Goal: Task Accomplishment & Management: Manage account settings

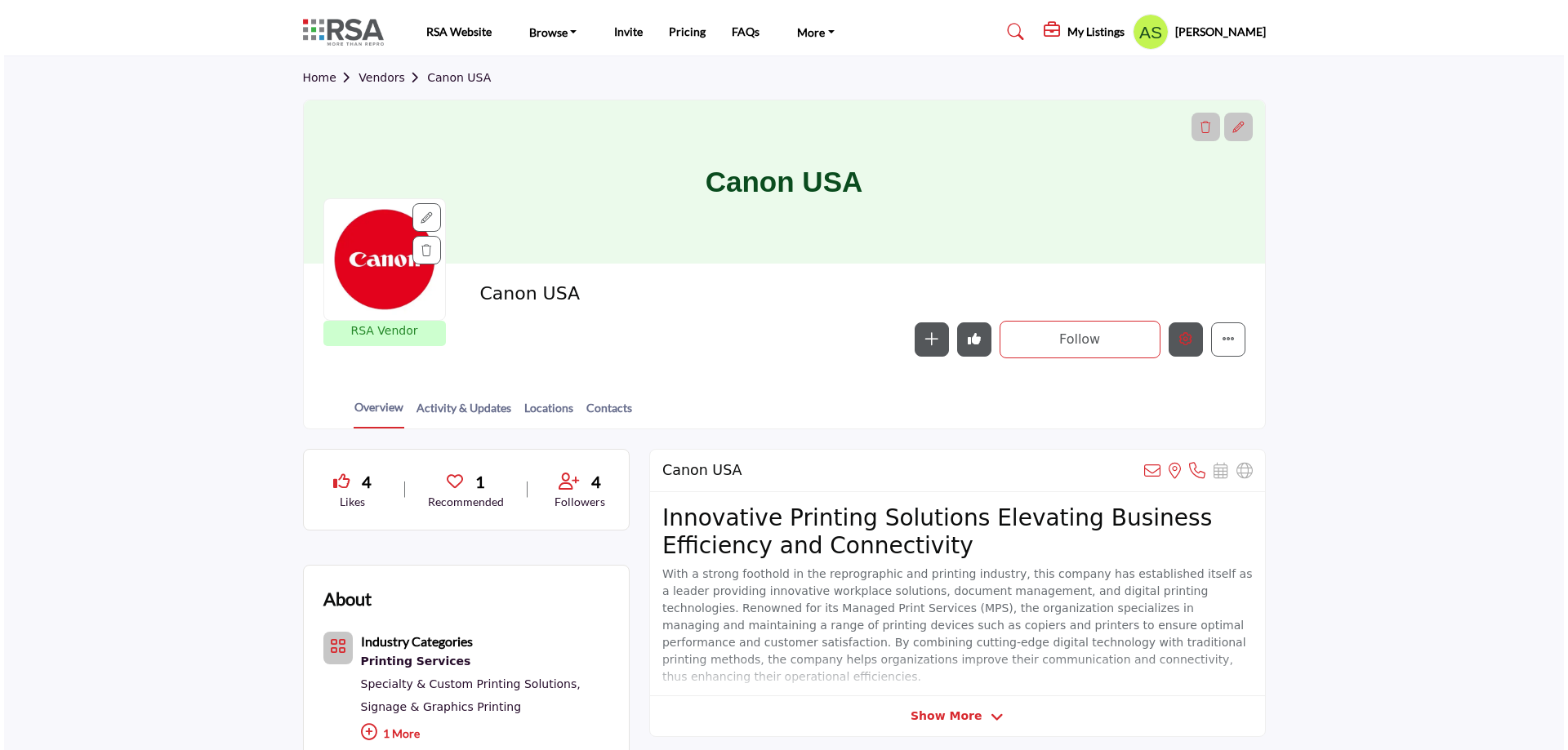
scroll to position [163, 0]
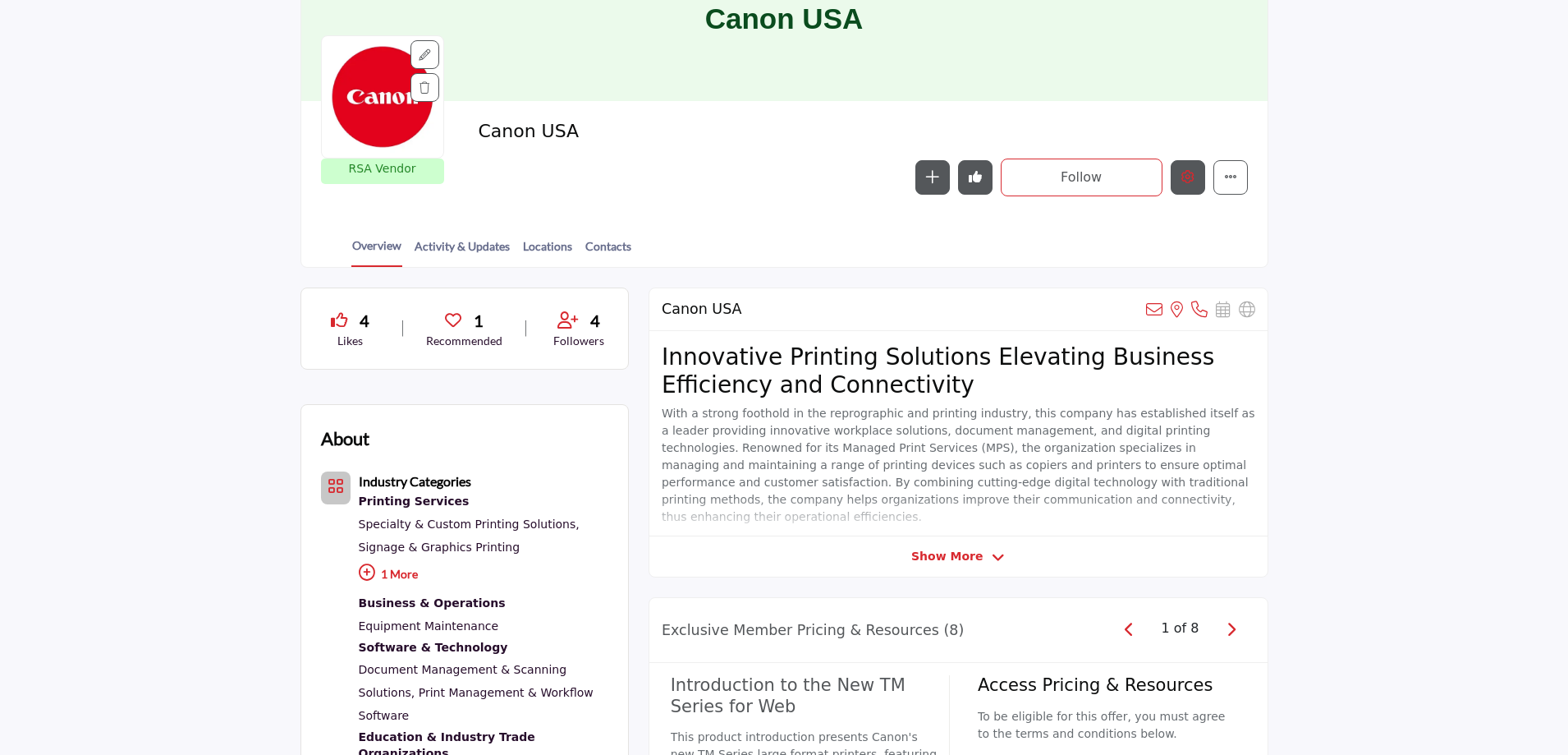
click at [1187, 183] on icon "Edit company" at bounding box center [1188, 176] width 13 height 13
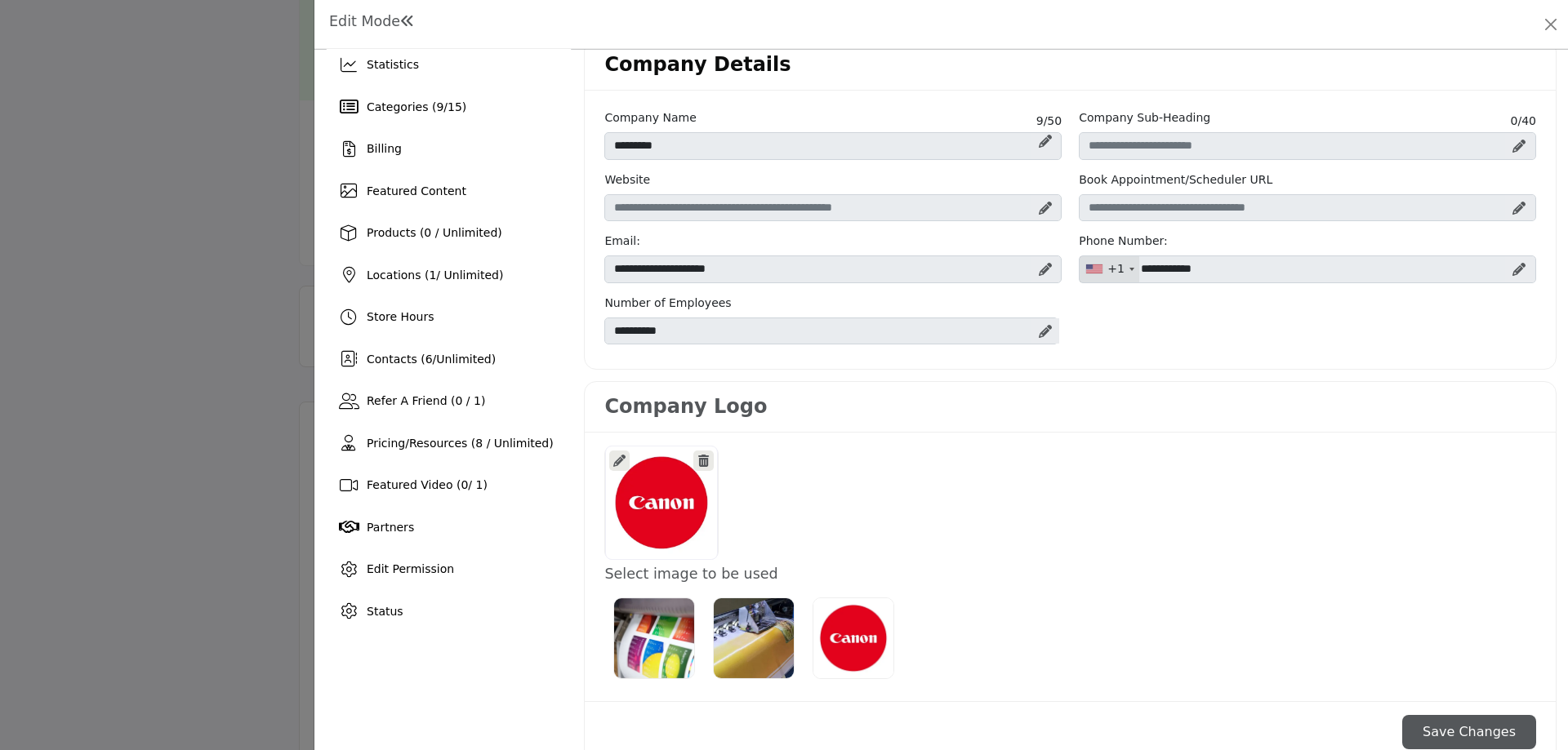
scroll to position [81, 0]
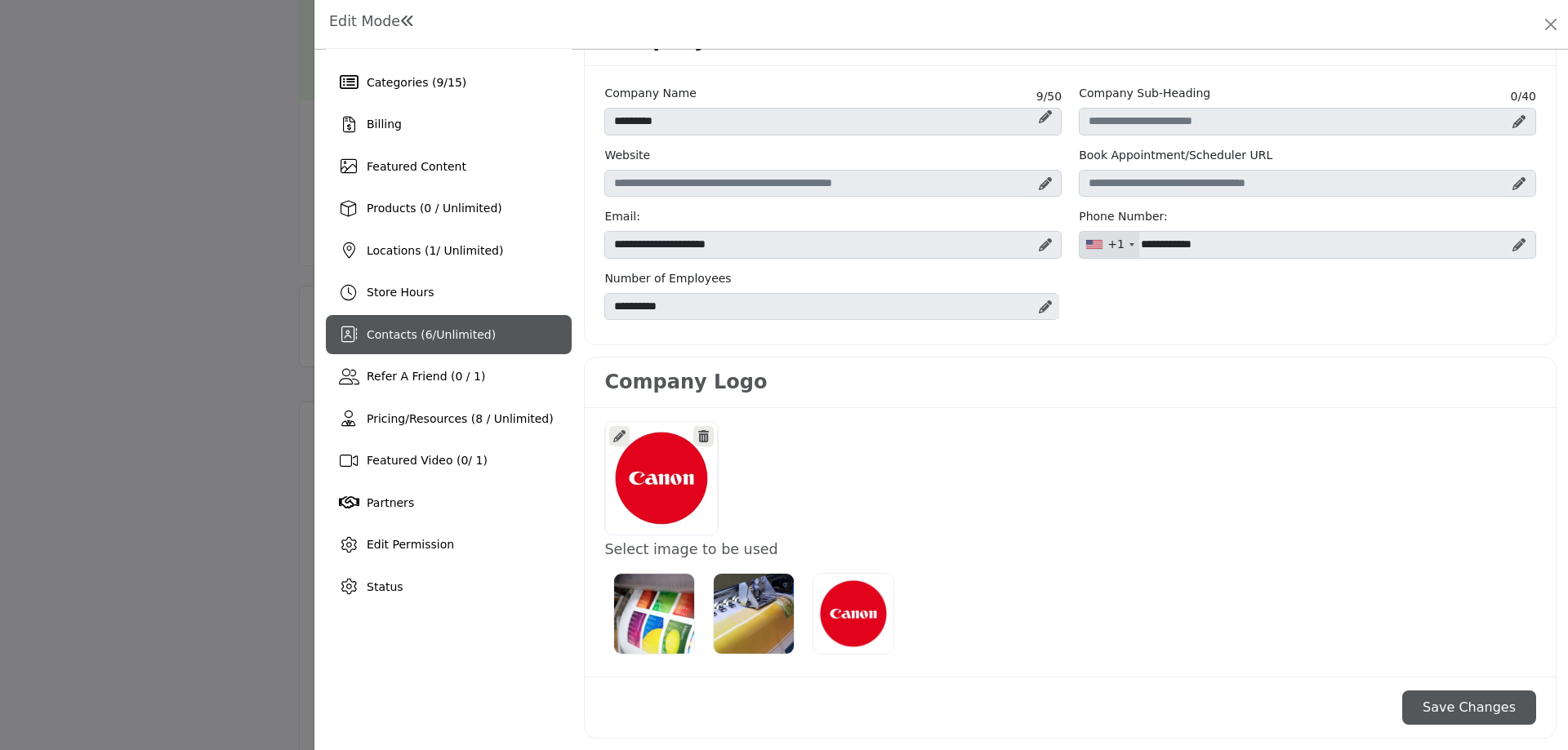
click at [428, 336] on span "Contacts ( 6 / Unlimited )" at bounding box center [432, 334] width 129 height 13
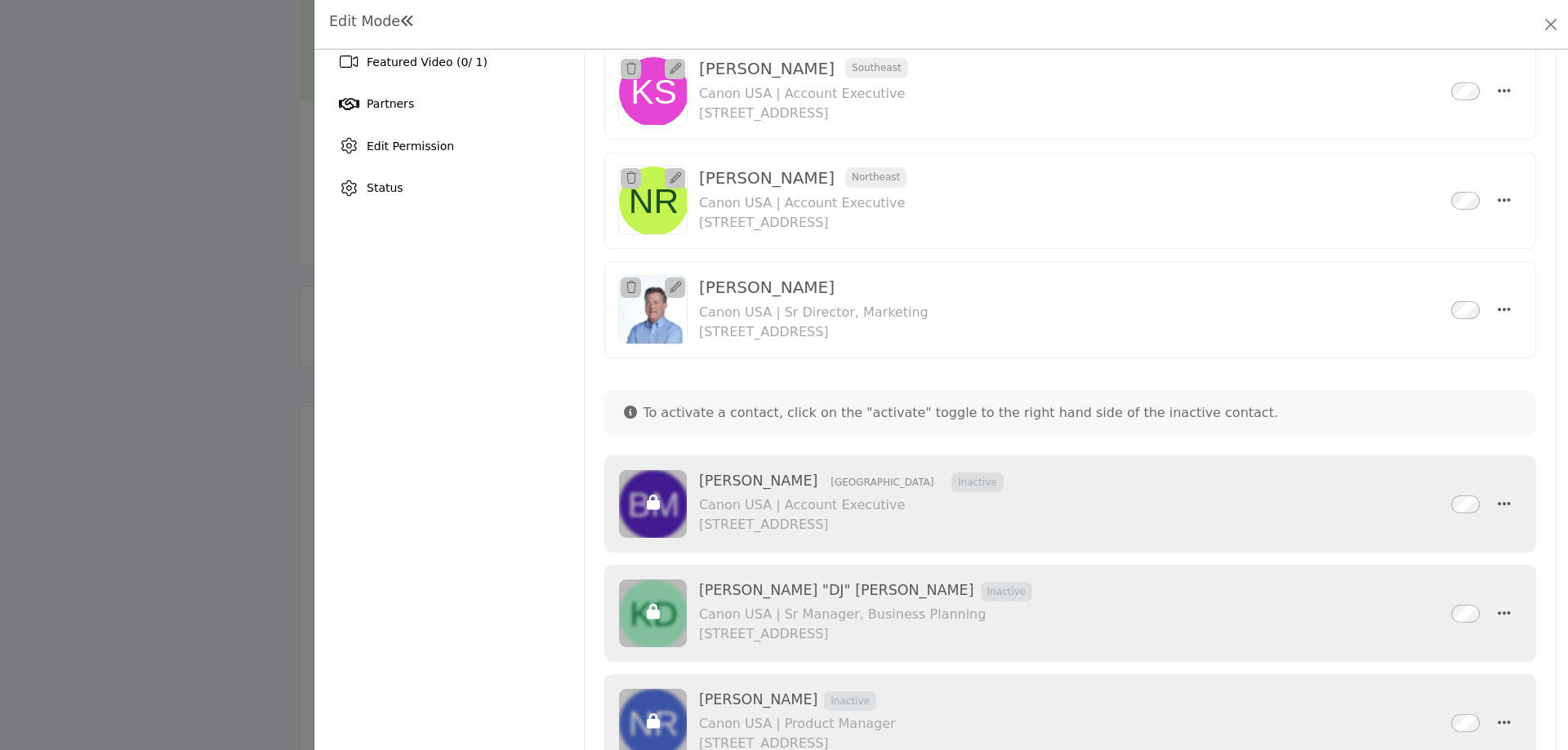
scroll to position [556, 0]
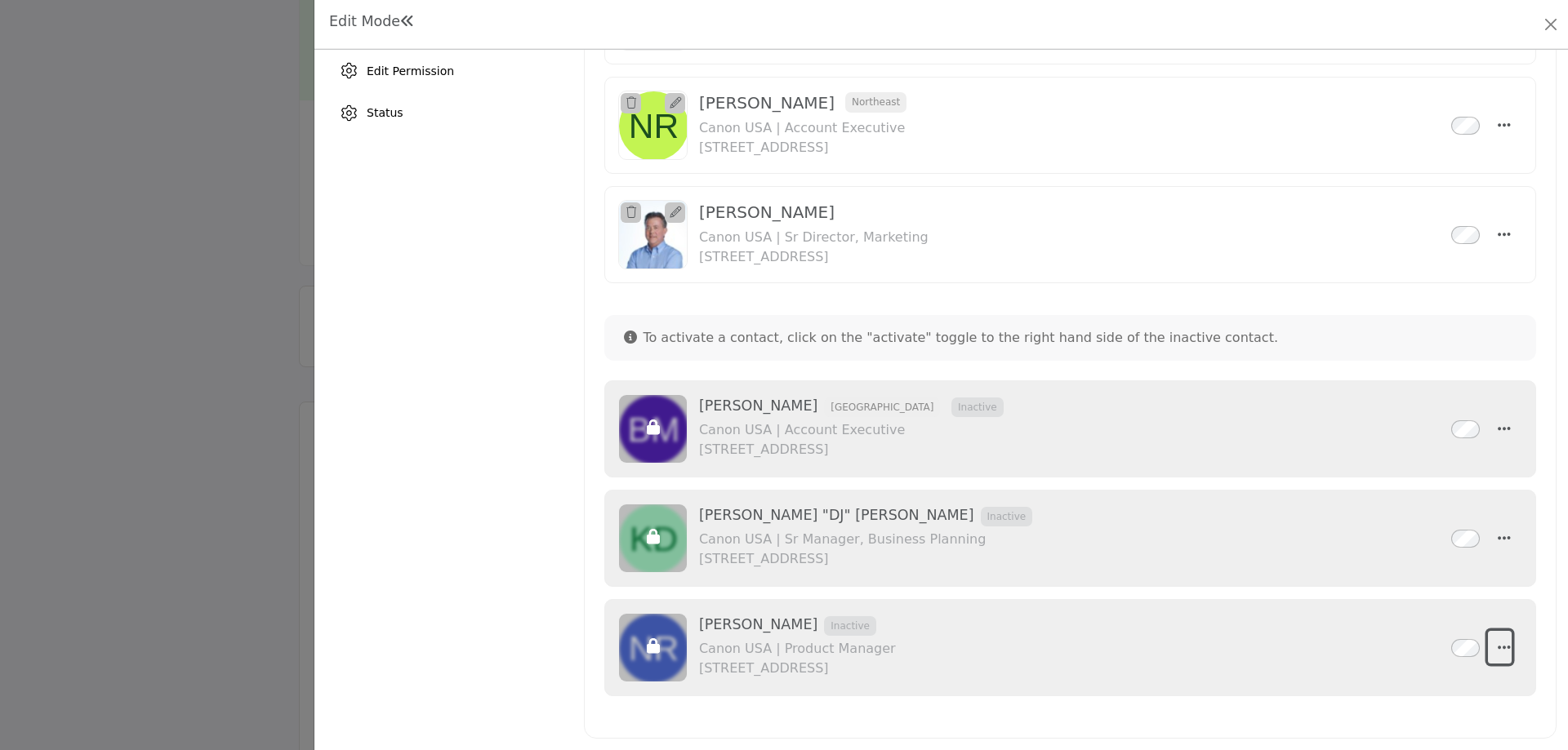
click at [1502, 648] on icon "button" at bounding box center [1503, 647] width 13 height 15
click at [1414, 528] on link "Edit Contact" at bounding box center [1424, 531] width 158 height 30
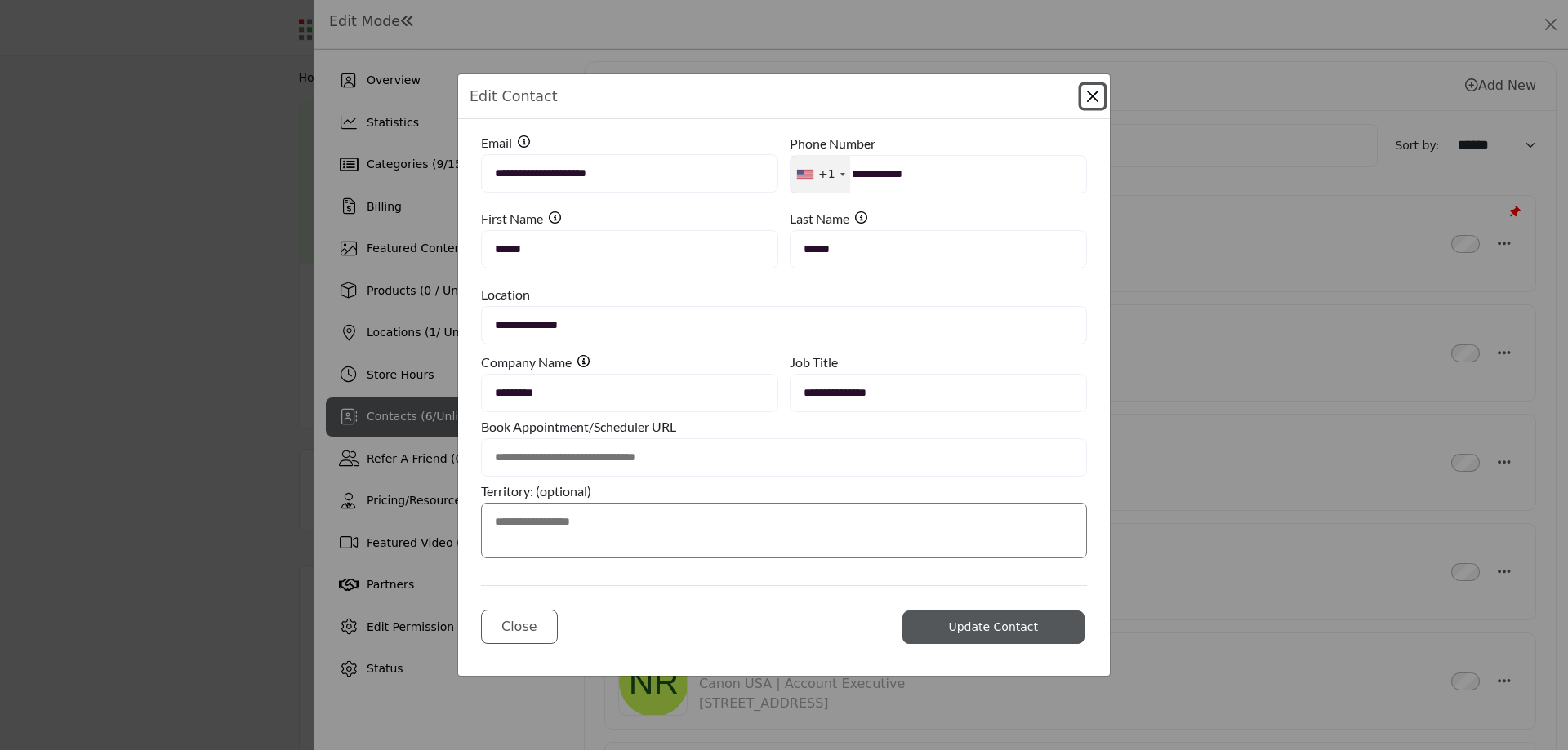
click at [1085, 100] on button "Close Modal" at bounding box center [1093, 96] width 23 height 23
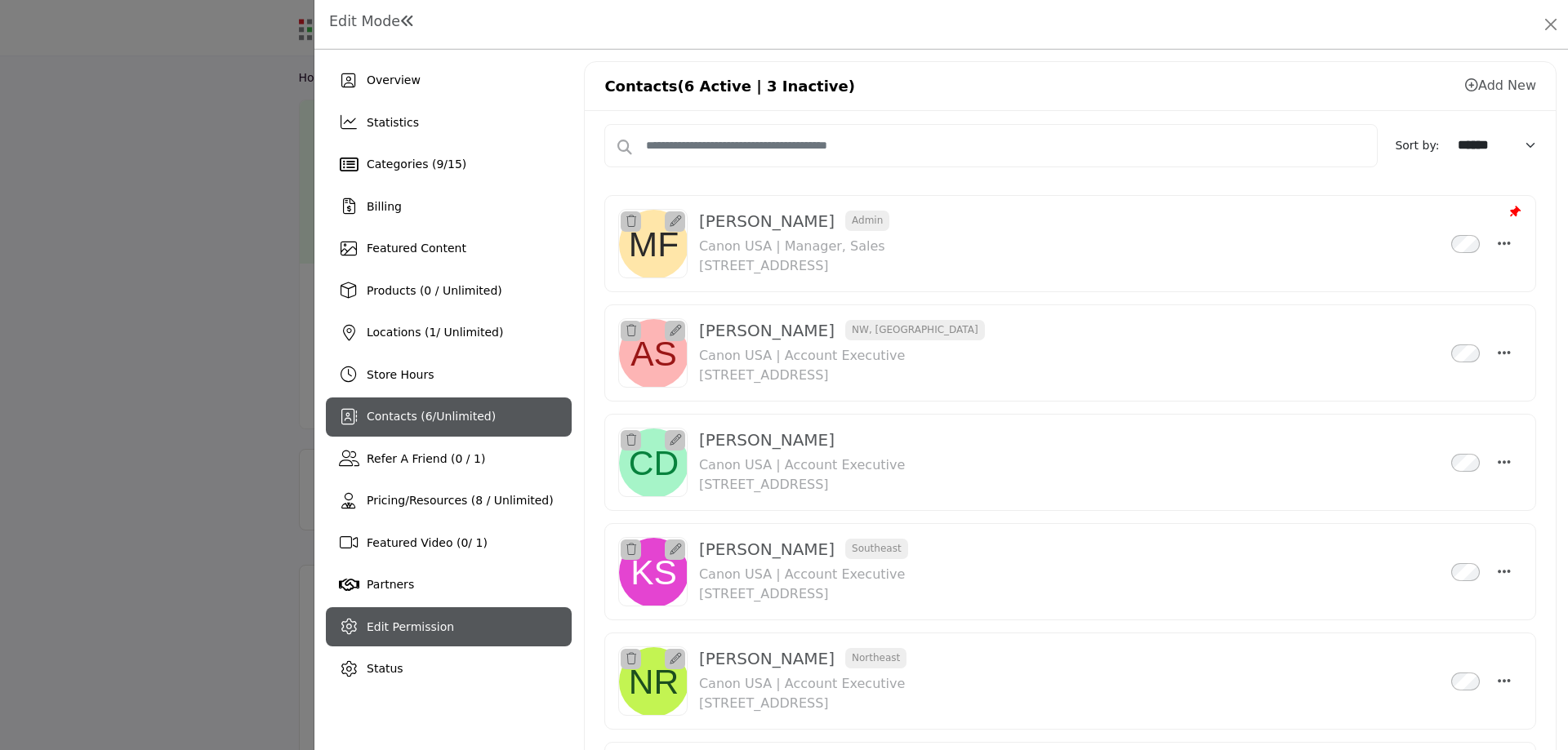
click at [450, 629] on div "Edit Permission" at bounding box center [448, 626] width 245 height 39
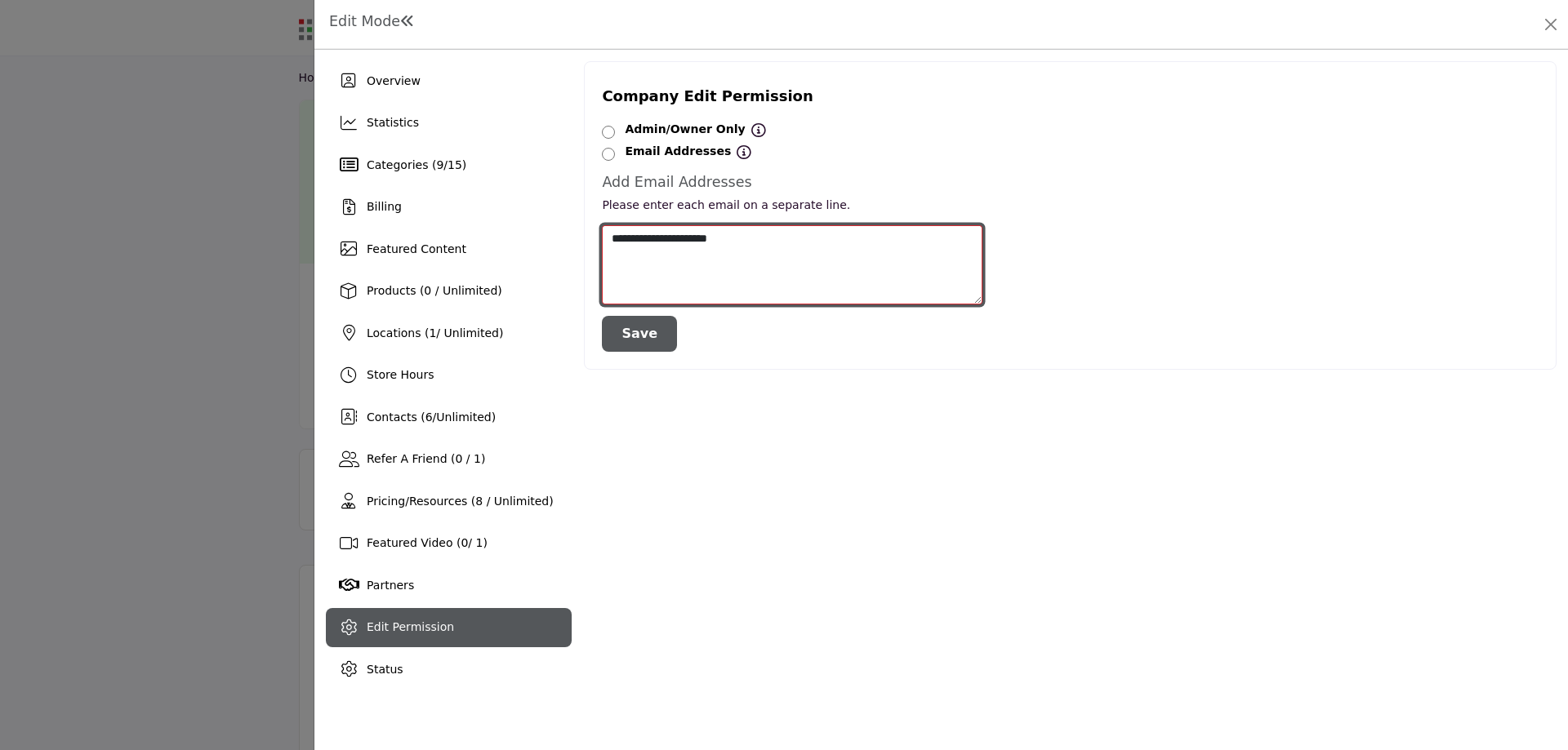
click at [742, 235] on textarea "**********" at bounding box center [792, 265] width 381 height 79
type textarea "**********"
click at [647, 327] on button "Save" at bounding box center [639, 334] width 75 height 36
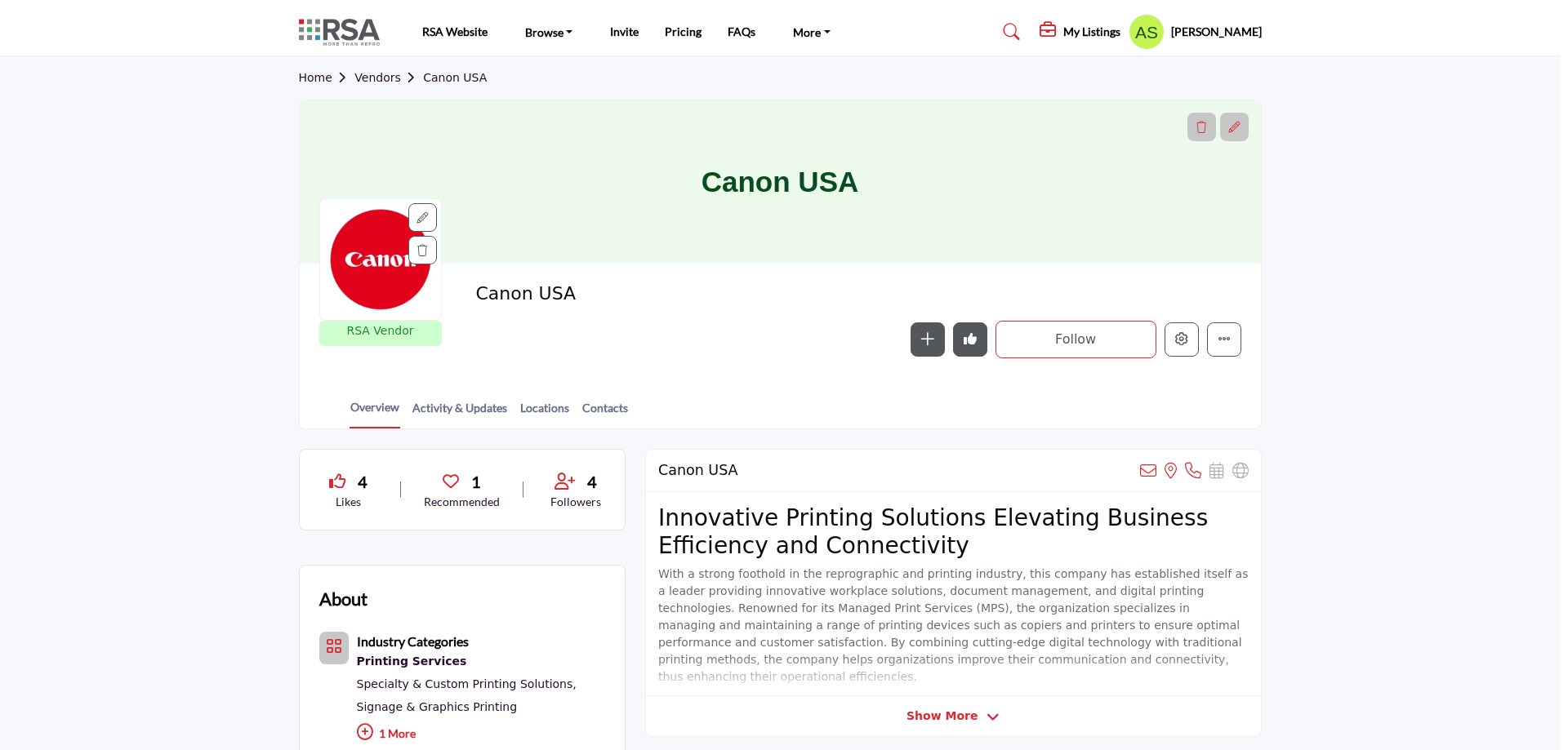
click at [173, 218] on div at bounding box center [784, 375] width 1568 height 750
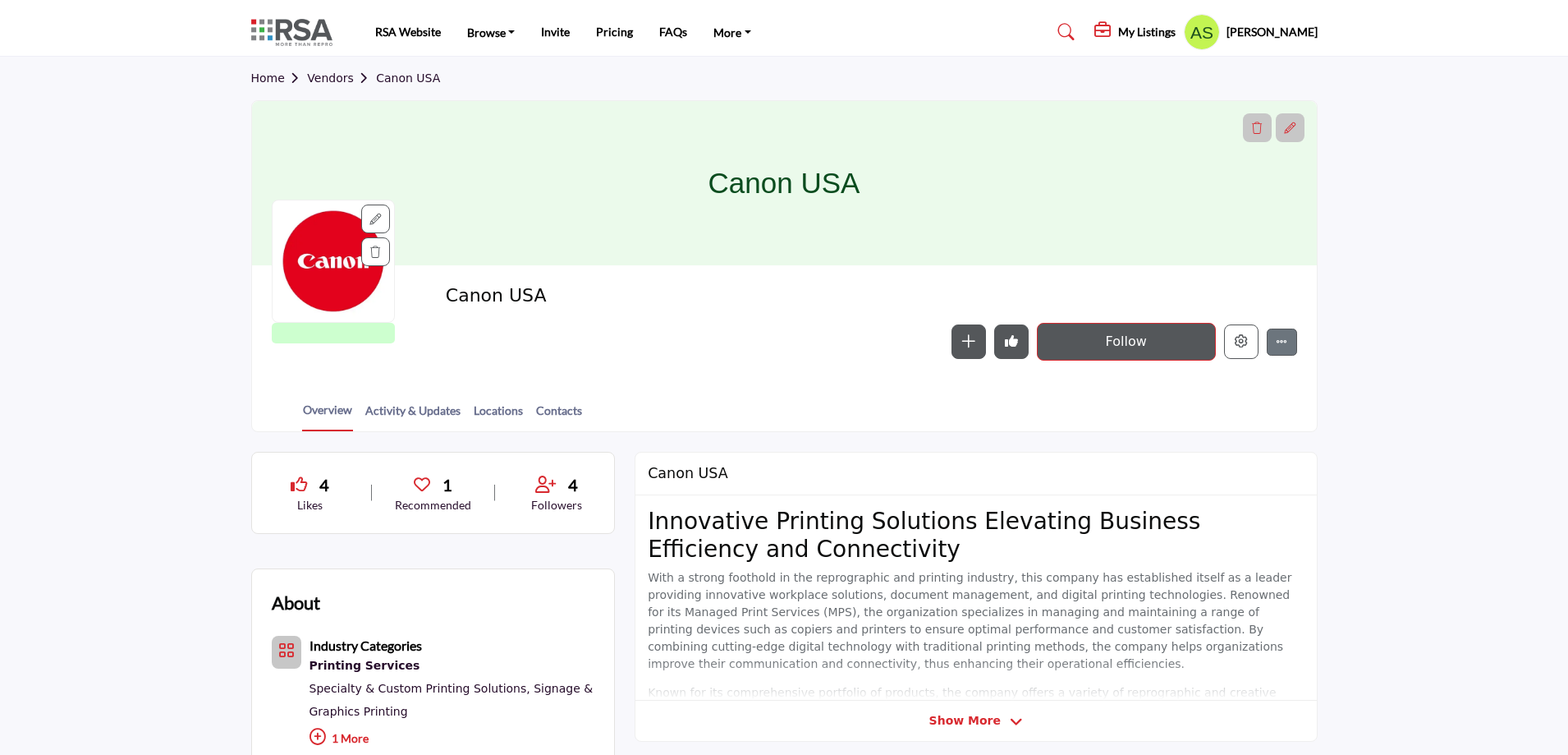
click at [1189, 341] on button "Follow" at bounding box center [1127, 341] width 179 height 38
click at [1230, 350] on button "Edit company" at bounding box center [1241, 341] width 34 height 34
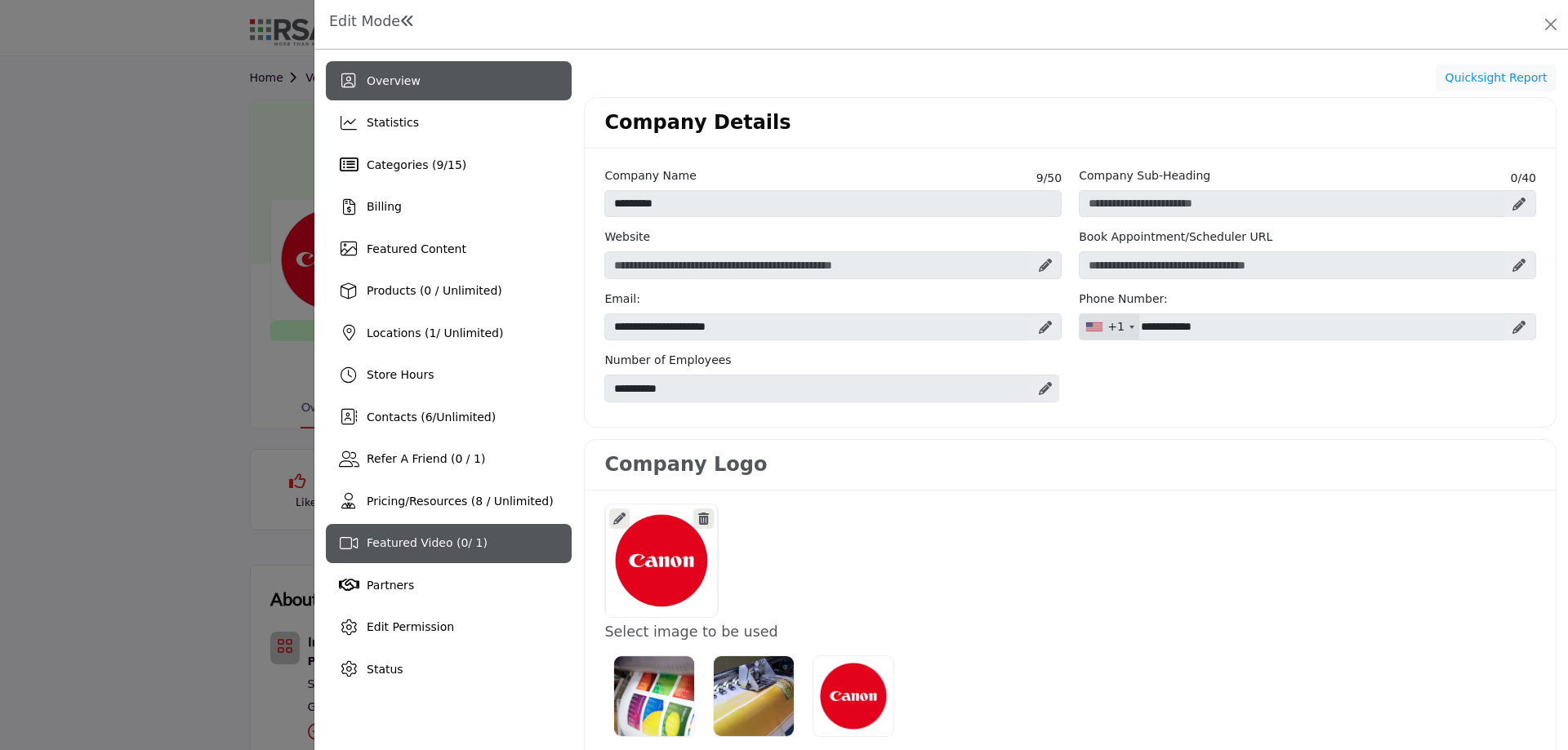
click at [460, 540] on span "0" at bounding box center [464, 542] width 7 height 13
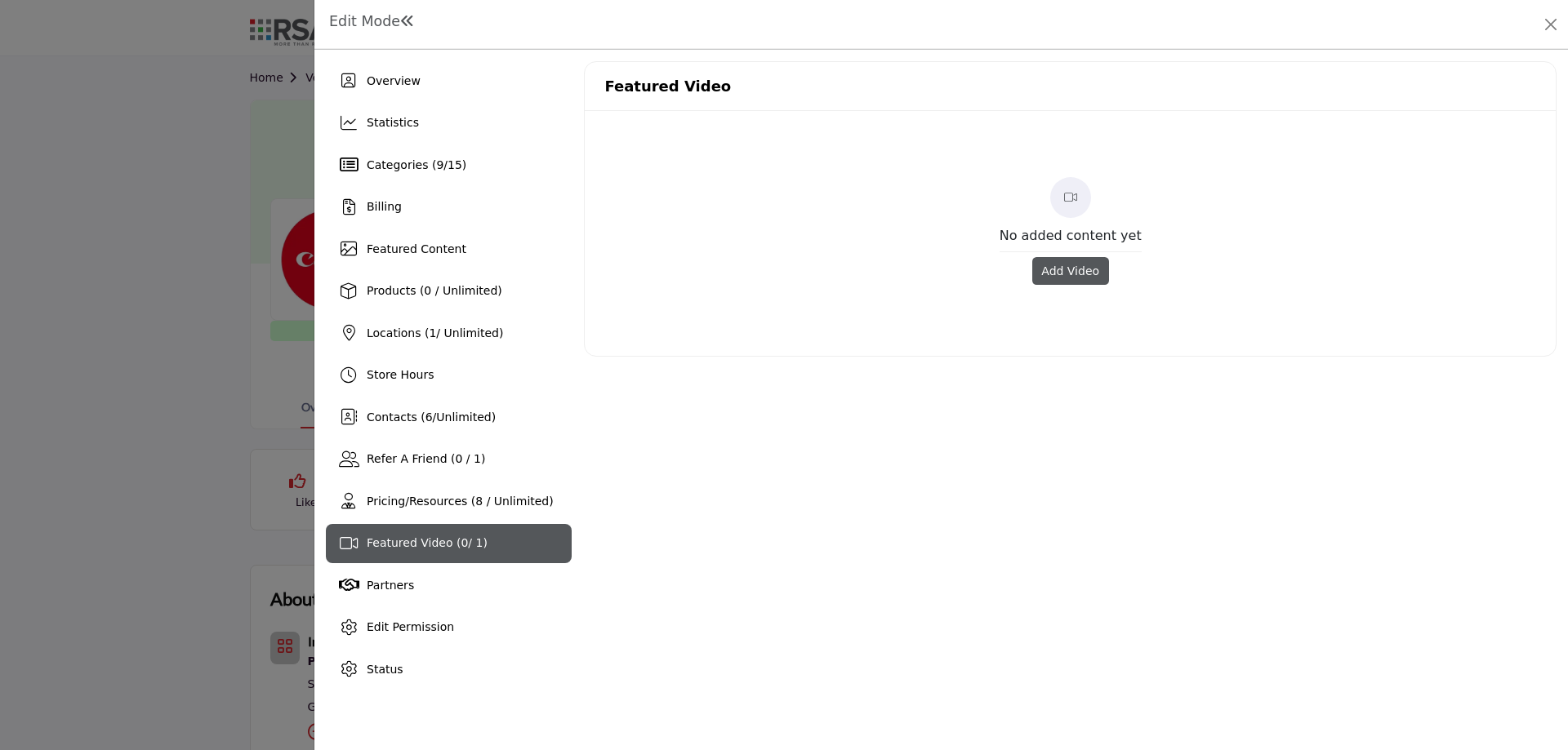
drag, startPoint x: 1117, startPoint y: 267, endPoint x: 1067, endPoint y: 269, distance: 50.0
click at [1067, 269] on div "Add Video" at bounding box center [1070, 271] width 142 height 38
click at [43, 453] on div at bounding box center [784, 375] width 1568 height 750
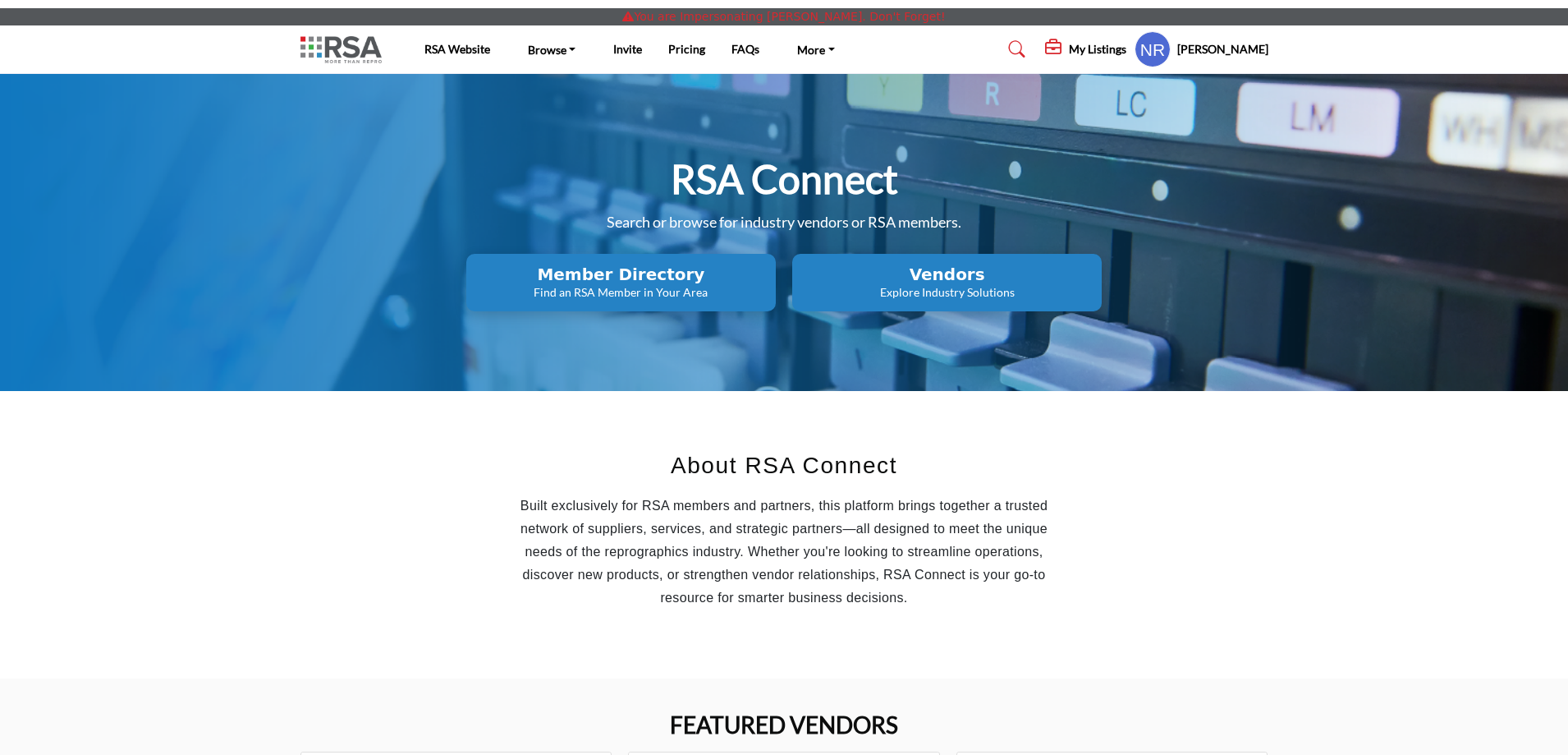
click at [1099, 49] on h5 "My Listings" at bounding box center [1097, 49] width 57 height 15
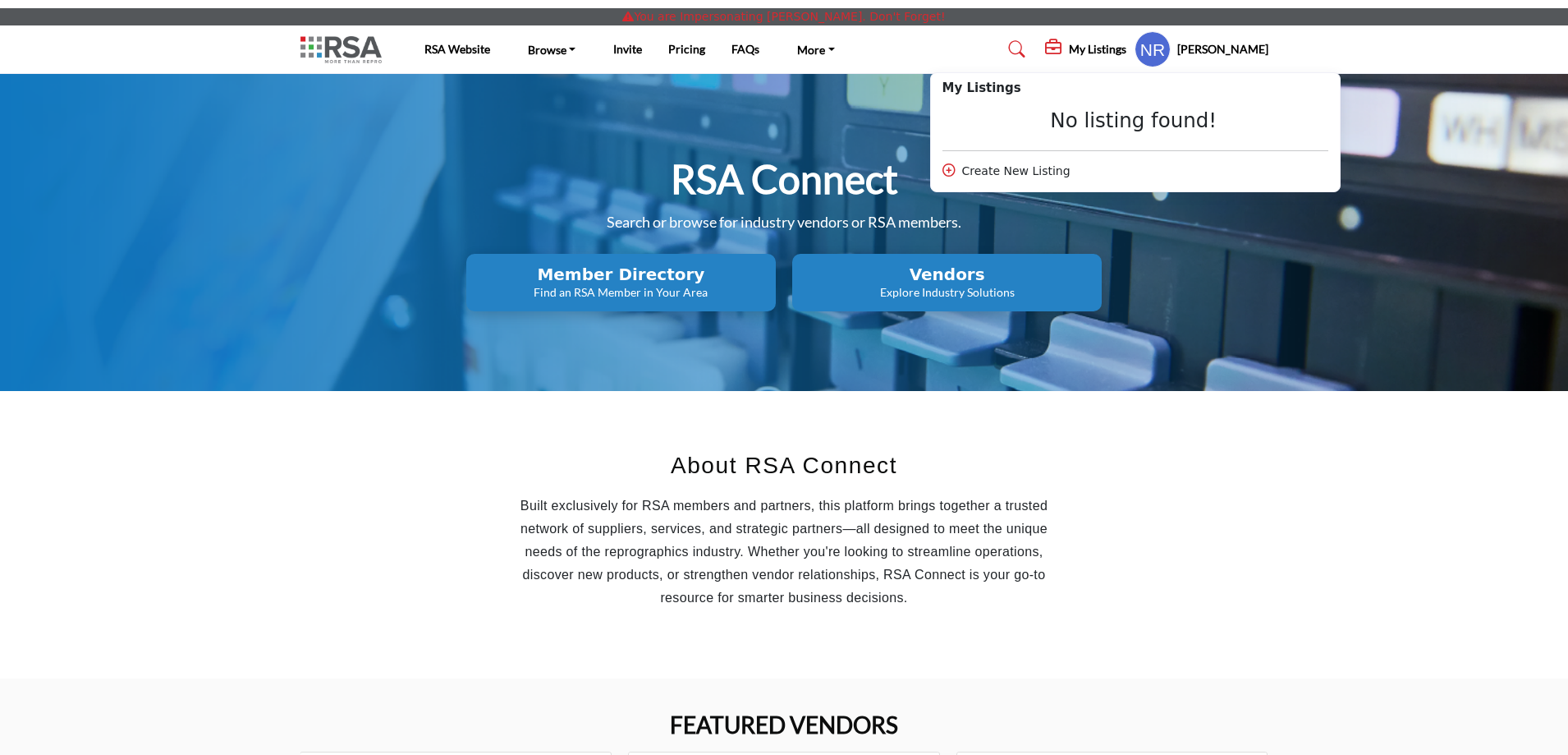
click at [1171, 45] on profile-featured-9ebd7f2e-8819-44fd-aeff-f846be376adc "Show hide supplier dropdown" at bounding box center [1153, 49] width 36 height 36
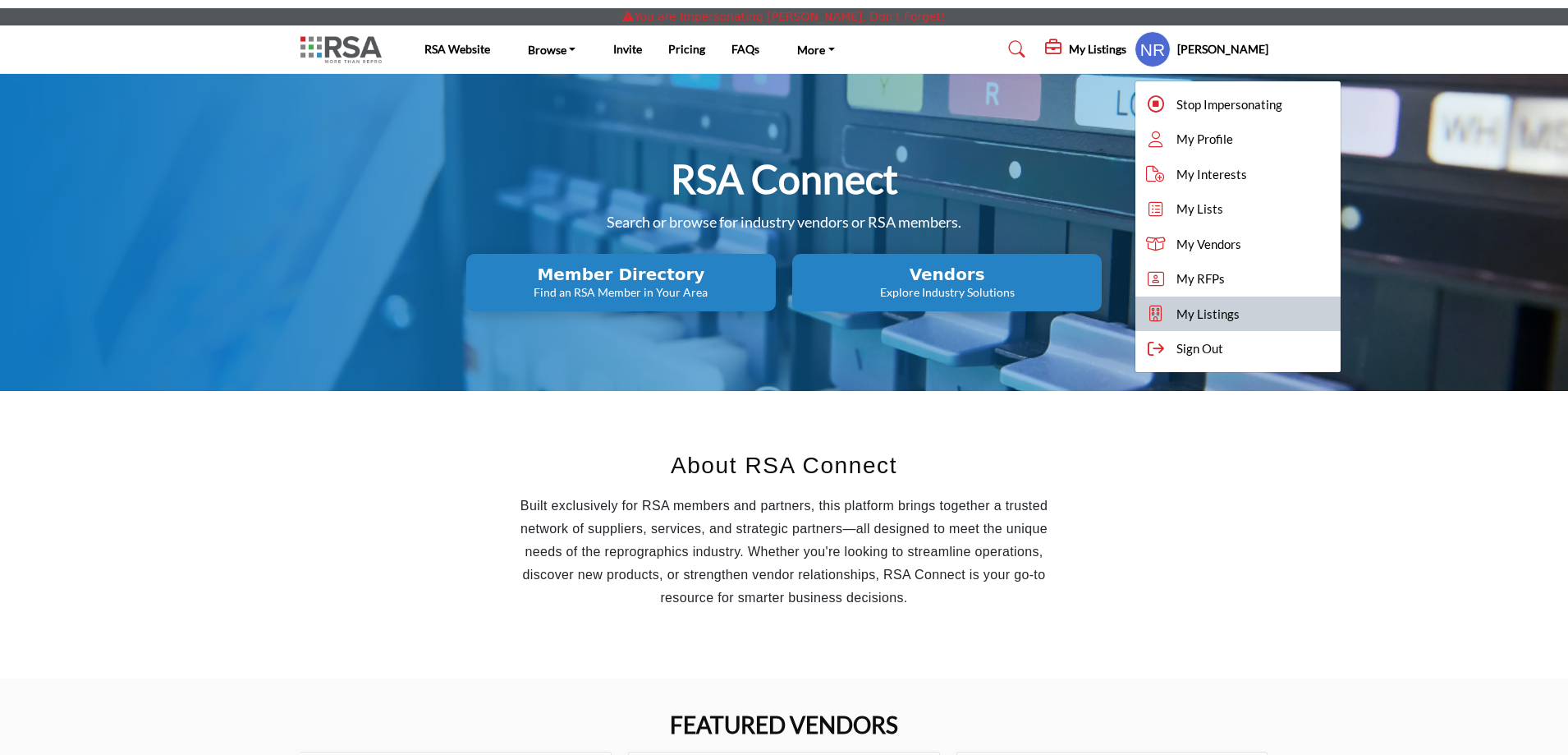
click at [1232, 313] on span "My Listings" at bounding box center [1208, 314] width 63 height 18
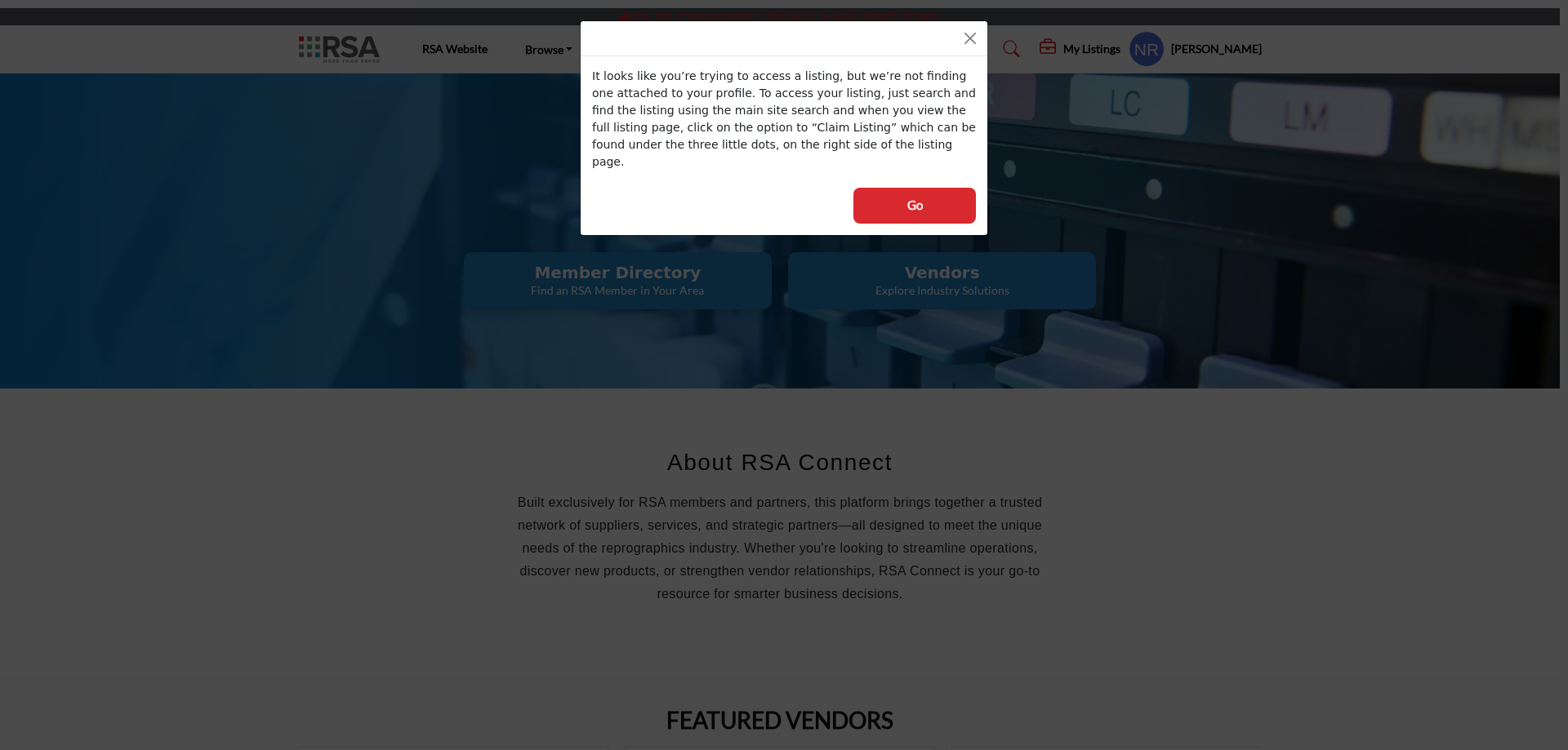
drag, startPoint x: 838, startPoint y: 148, endPoint x: 591, endPoint y: 73, distance: 258.1
click at [591, 73] on div "It looks like you’re trying to access a listing, but we’re not finding one atta…" at bounding box center [784, 145] width 406 height 179
click at [972, 32] on button "Close" at bounding box center [970, 38] width 23 height 23
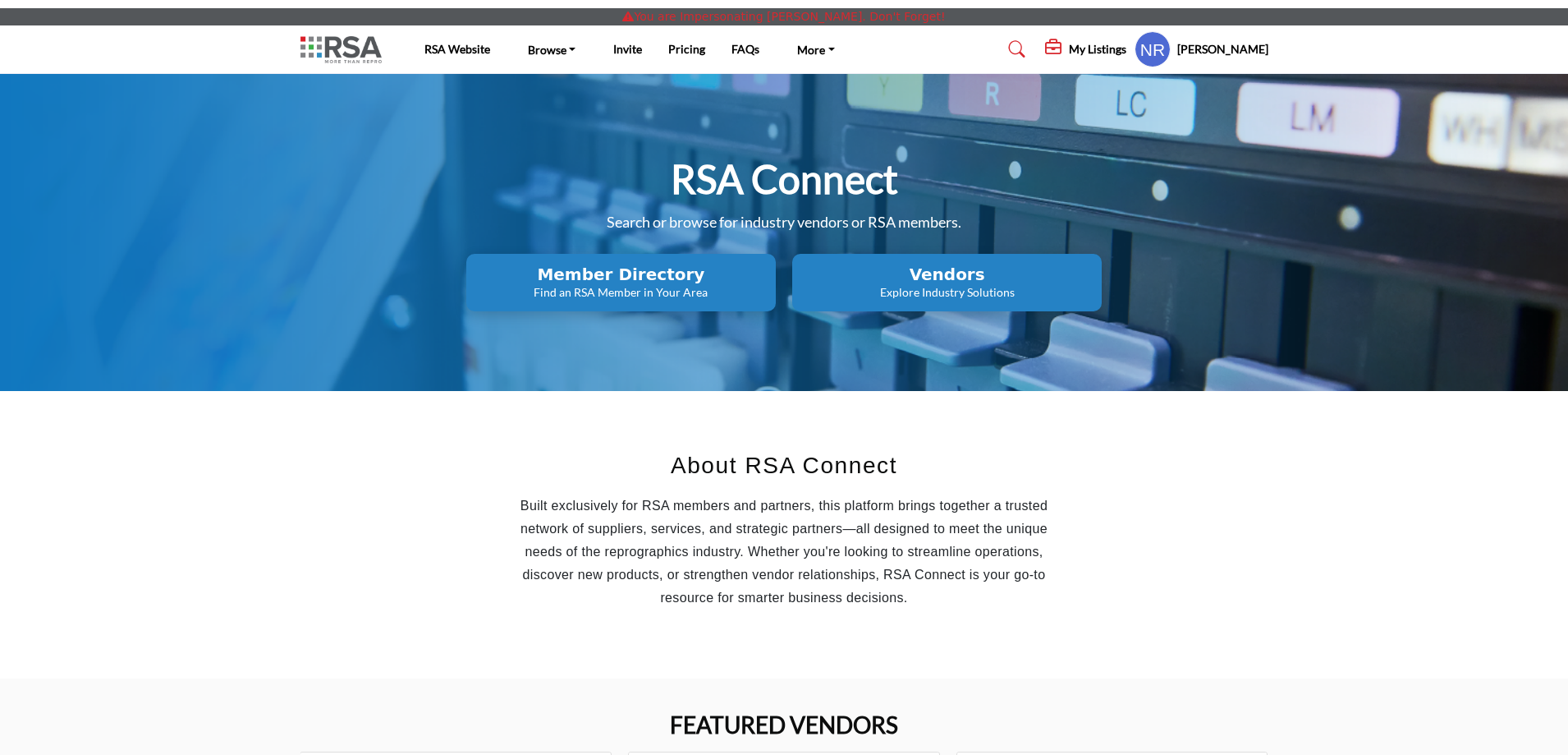
click at [1171, 53] on profile-featured-9ebd7f2e-8819-44fd-aeff-f846be376adc "Show hide supplier dropdown" at bounding box center [1153, 49] width 36 height 36
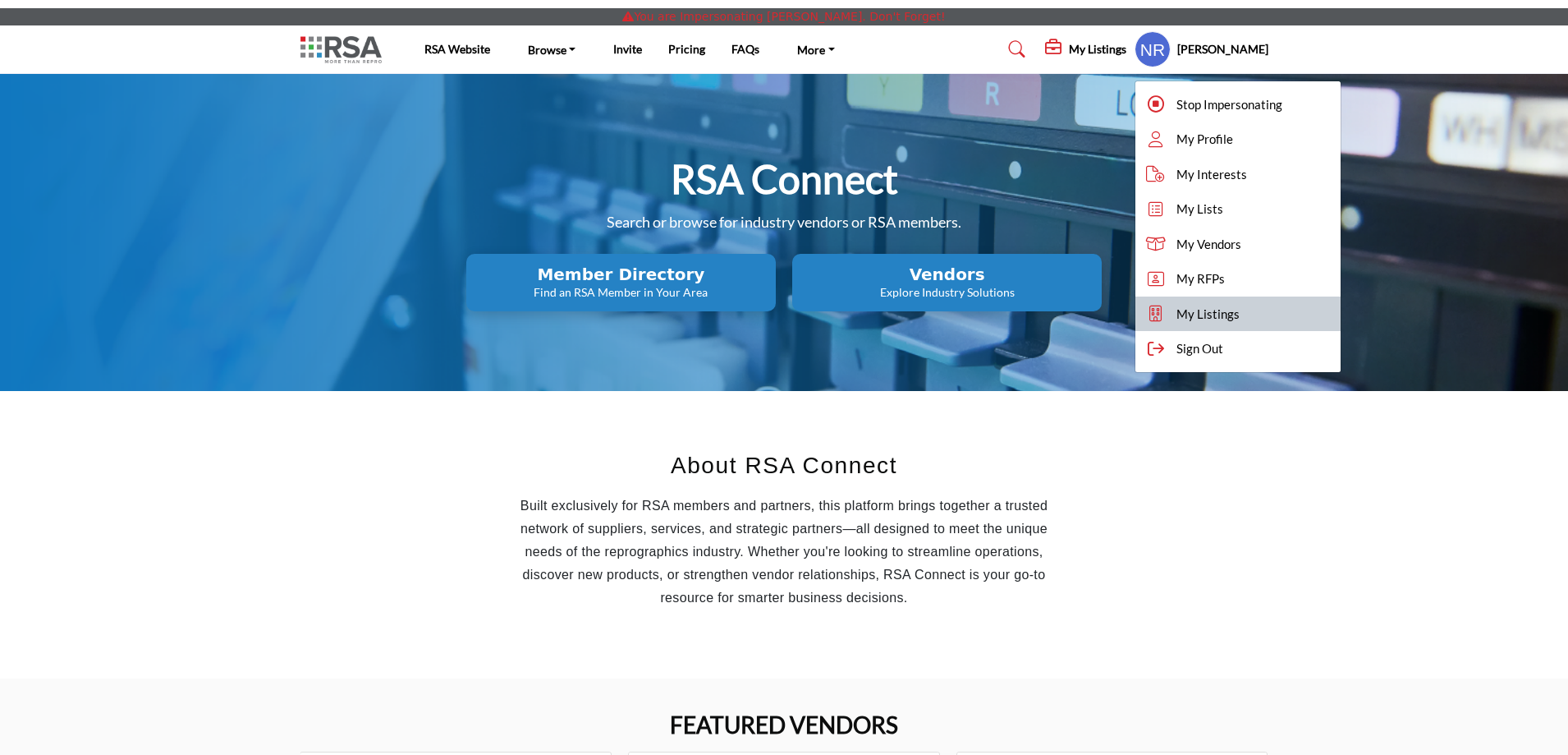
click at [1210, 309] on span "My Listings" at bounding box center [1208, 314] width 63 height 18
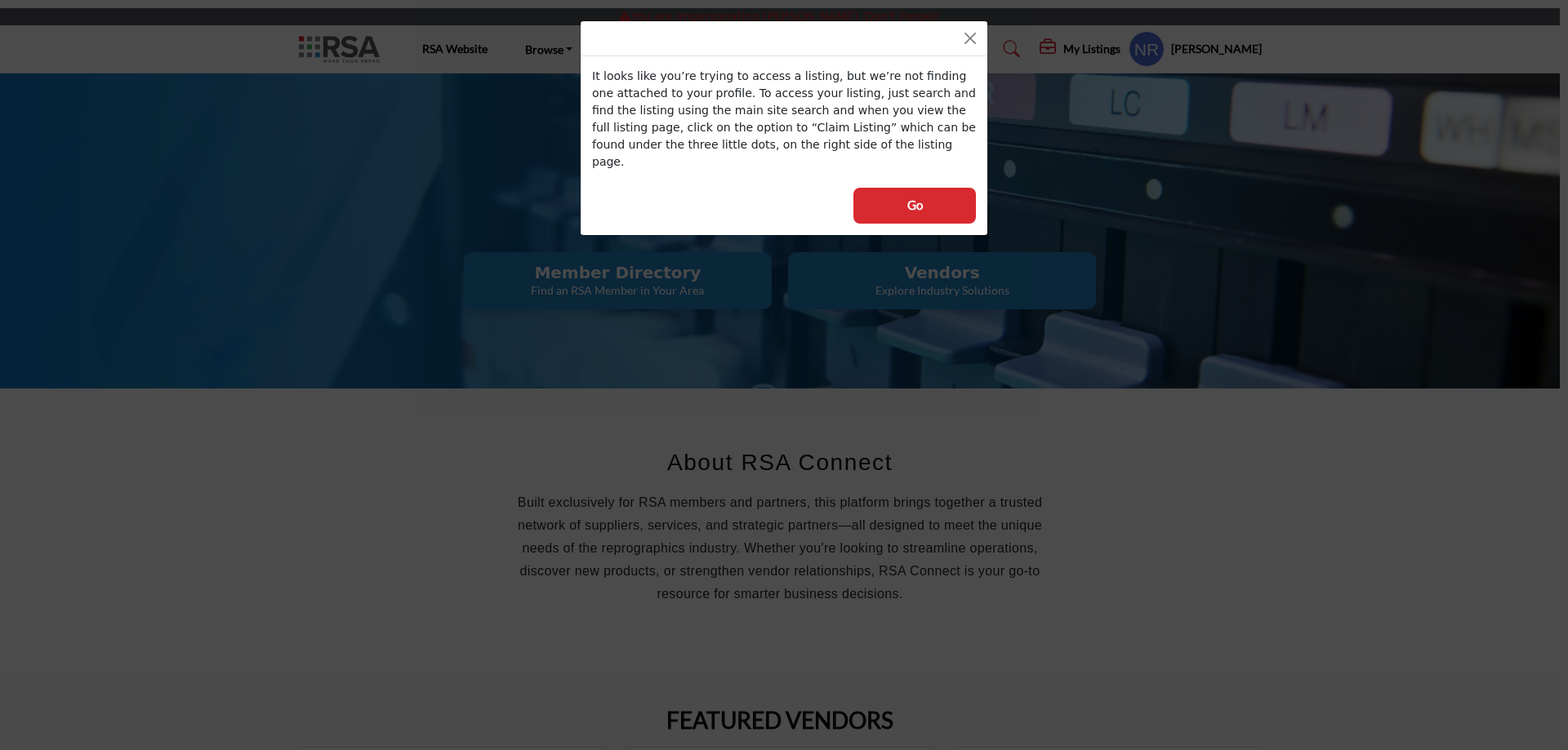
drag, startPoint x: 860, startPoint y: 156, endPoint x: 594, endPoint y: 74, distance: 278.4
click at [594, 74] on div "It looks like you’re trying to access a listing, but we’re not finding one atta…" at bounding box center [784, 145] width 406 height 179
click at [963, 36] on button "Close" at bounding box center [970, 38] width 23 height 23
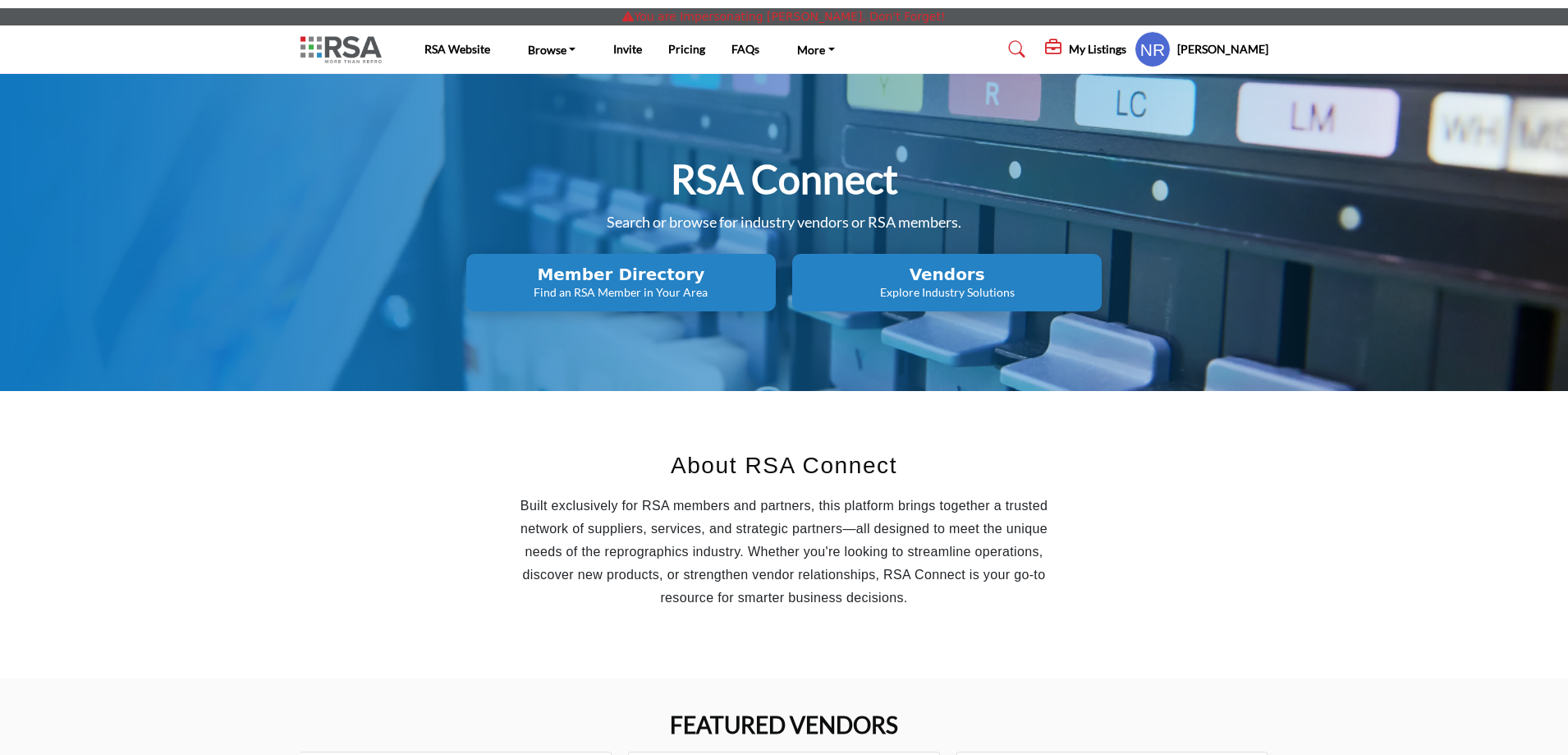
click at [1103, 54] on h5 "My Listings" at bounding box center [1097, 49] width 57 height 15
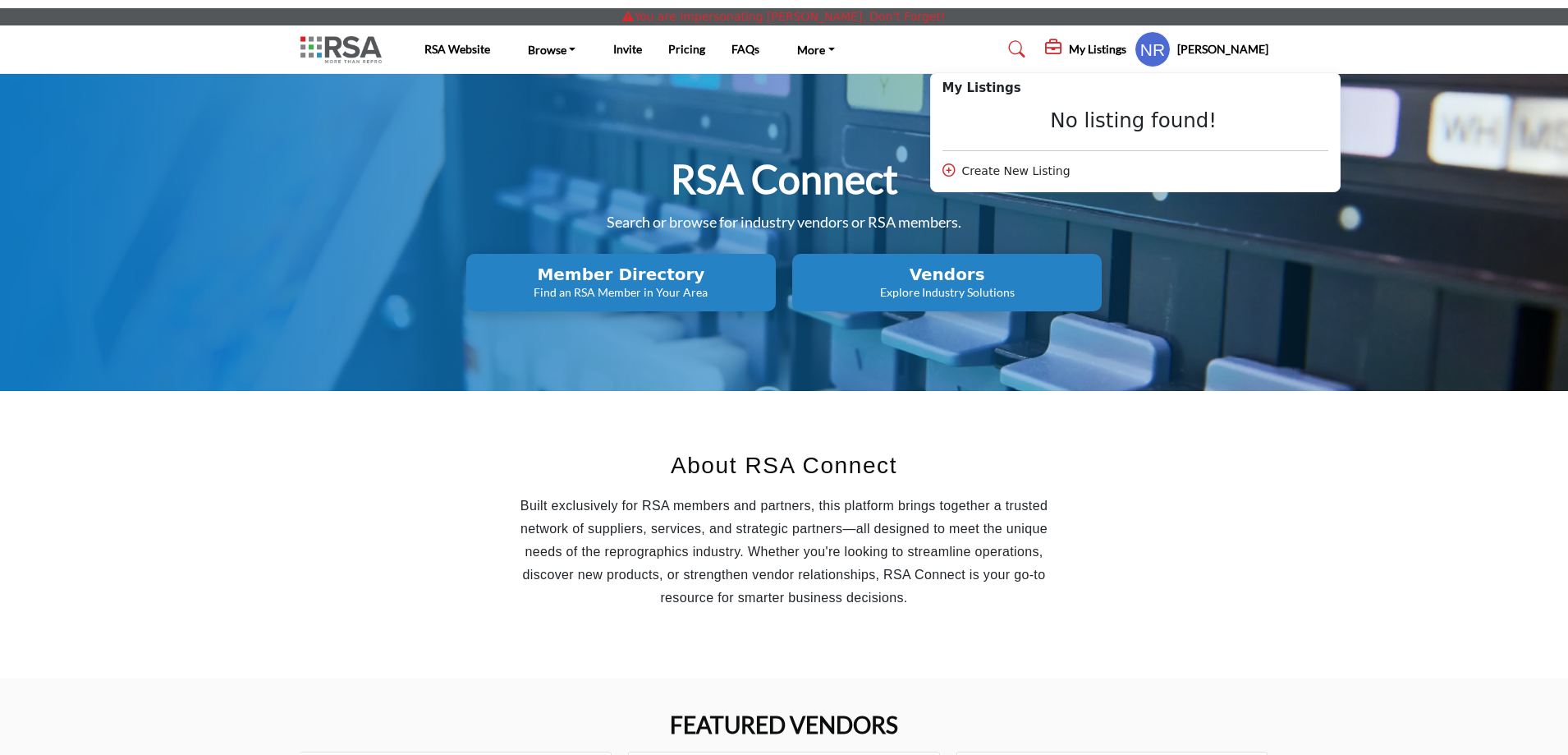
click at [1186, 251] on div "RSA Connect Search or browse for industry vendors or RSA members. Member Direct…" at bounding box center [784, 232] width 968 height 157
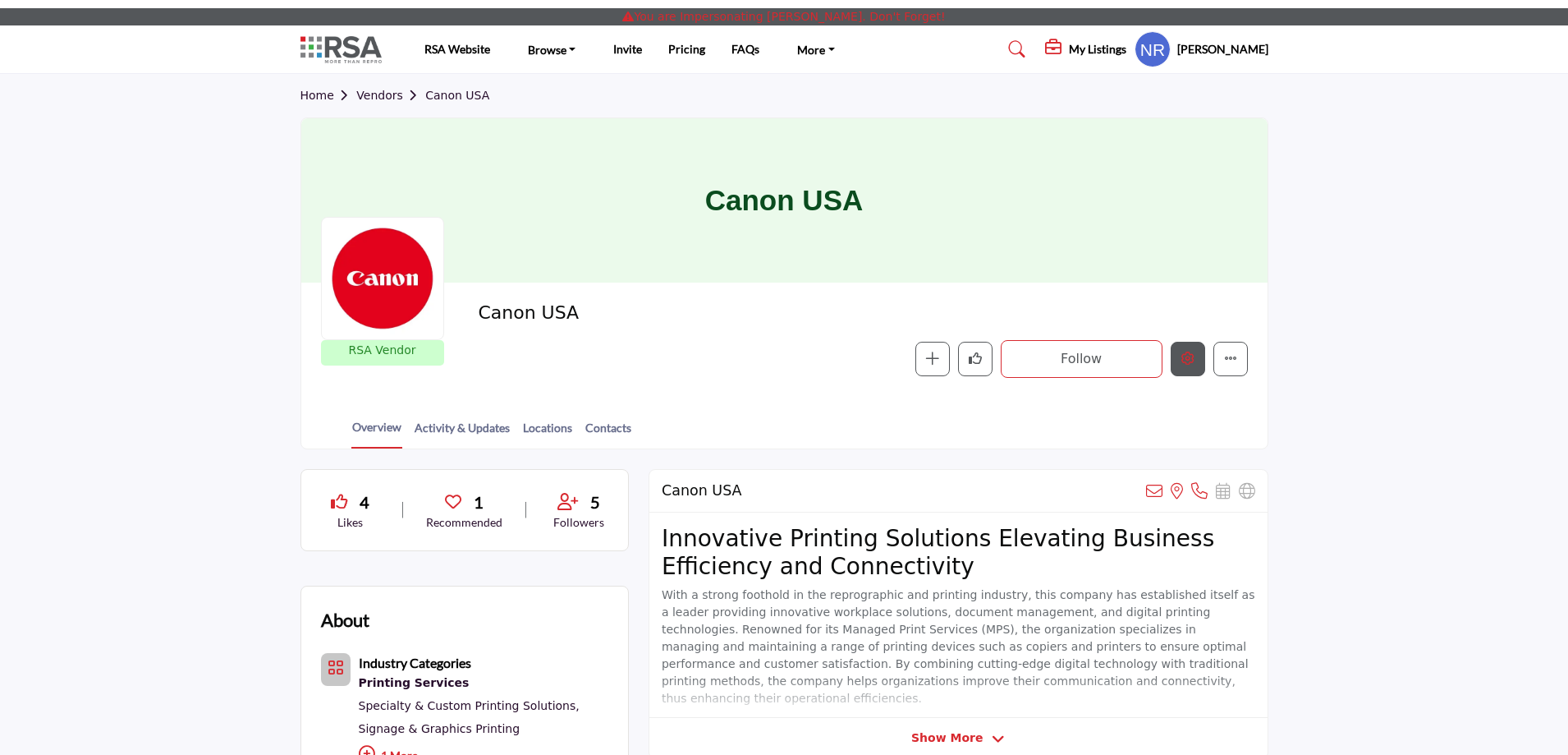
click at [1187, 361] on icon "Edit company" at bounding box center [1188, 358] width 13 height 13
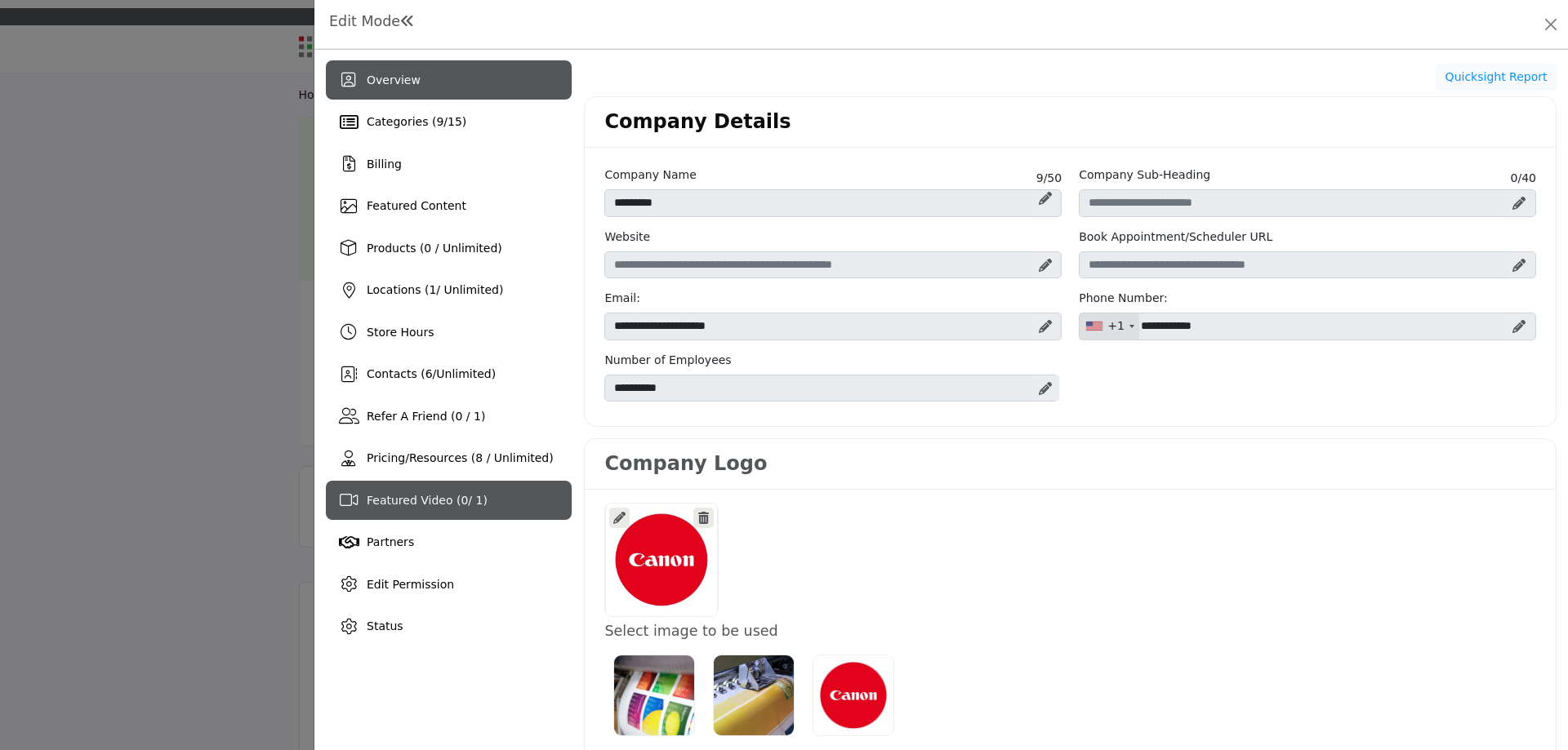
click at [427, 499] on span "Featured Video ( 0 / 1)" at bounding box center [427, 500] width 121 height 13
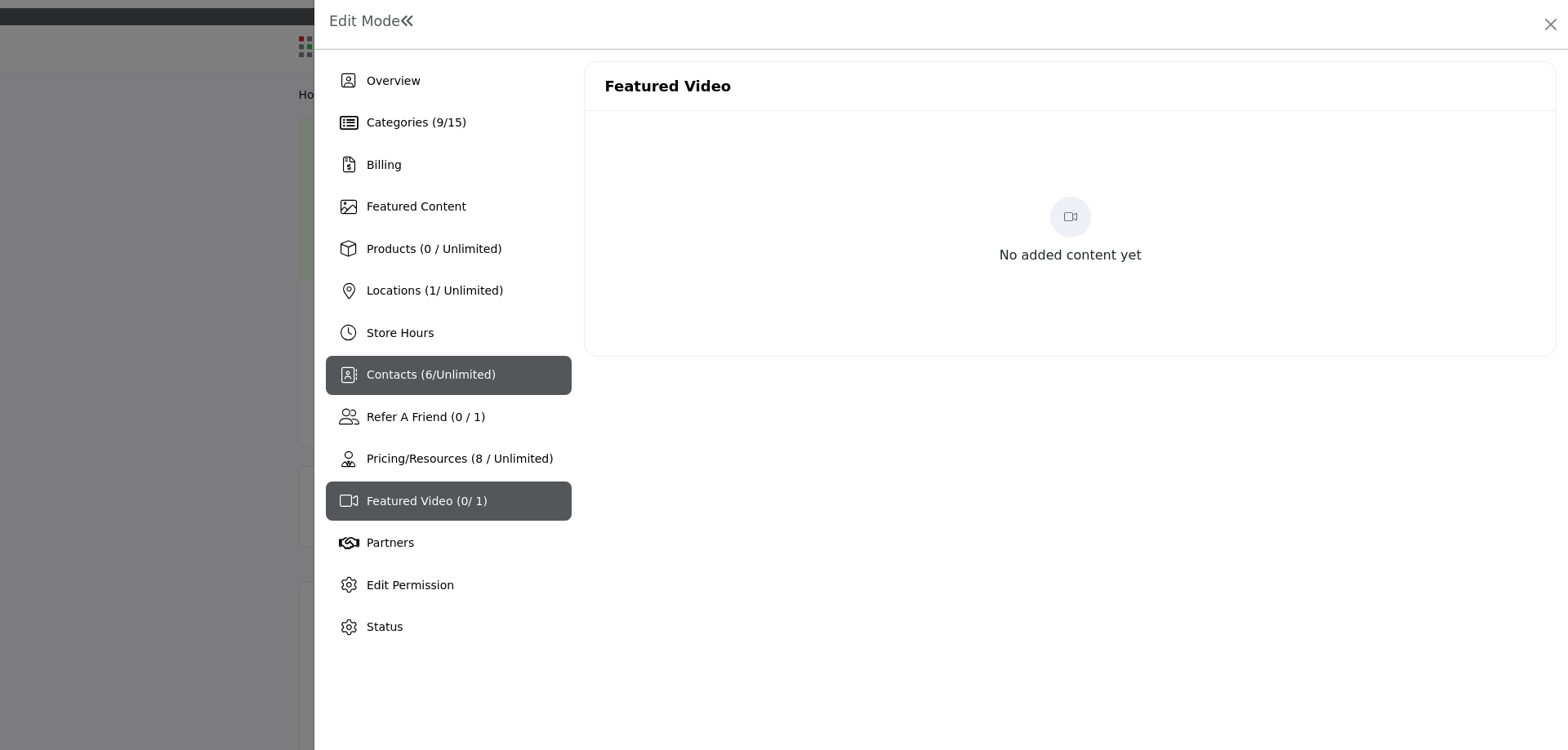
click at [432, 372] on span "Contacts ( 6 / Unlimited )" at bounding box center [432, 375] width 129 height 13
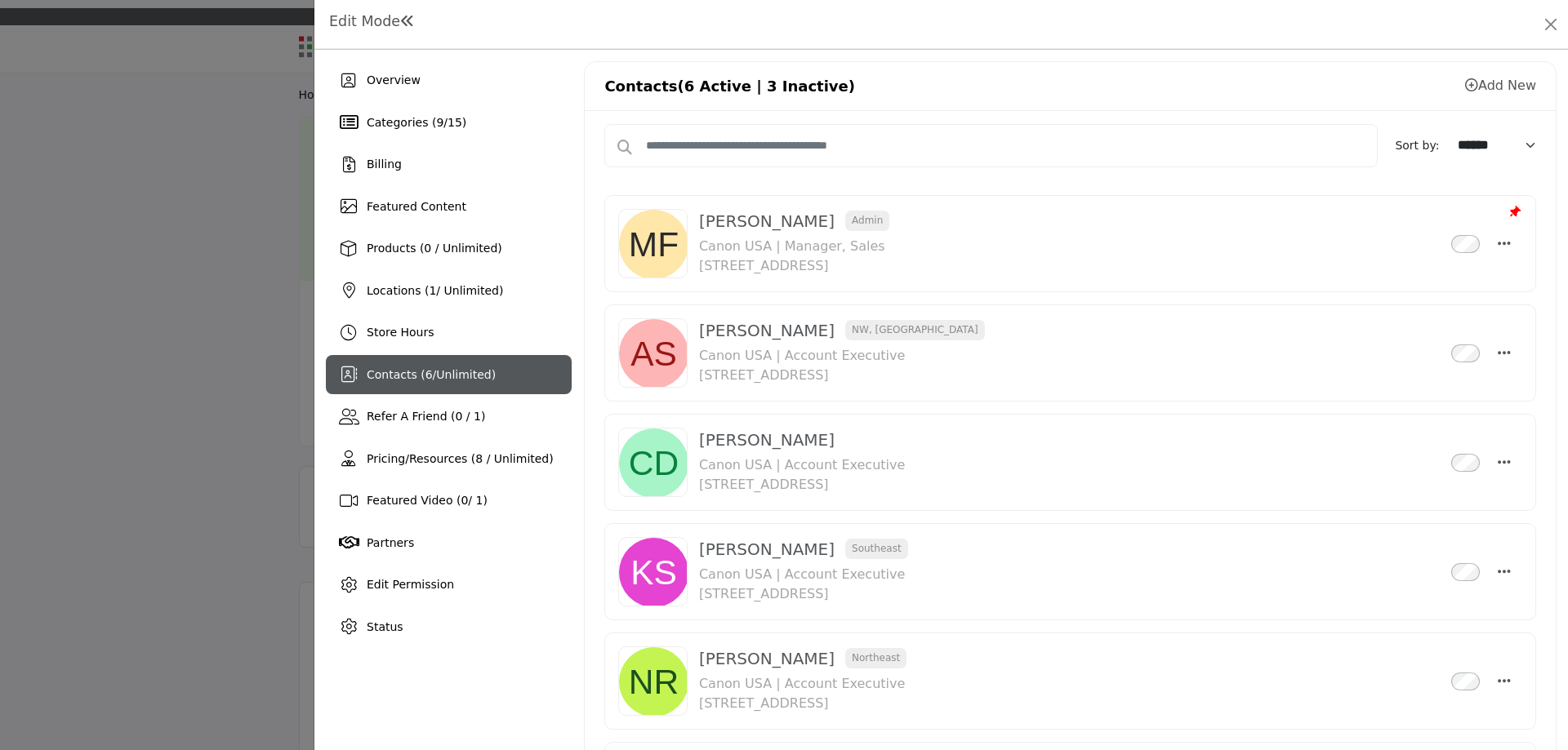
click at [1482, 81] on link "Add New" at bounding box center [1500, 86] width 71 height 16
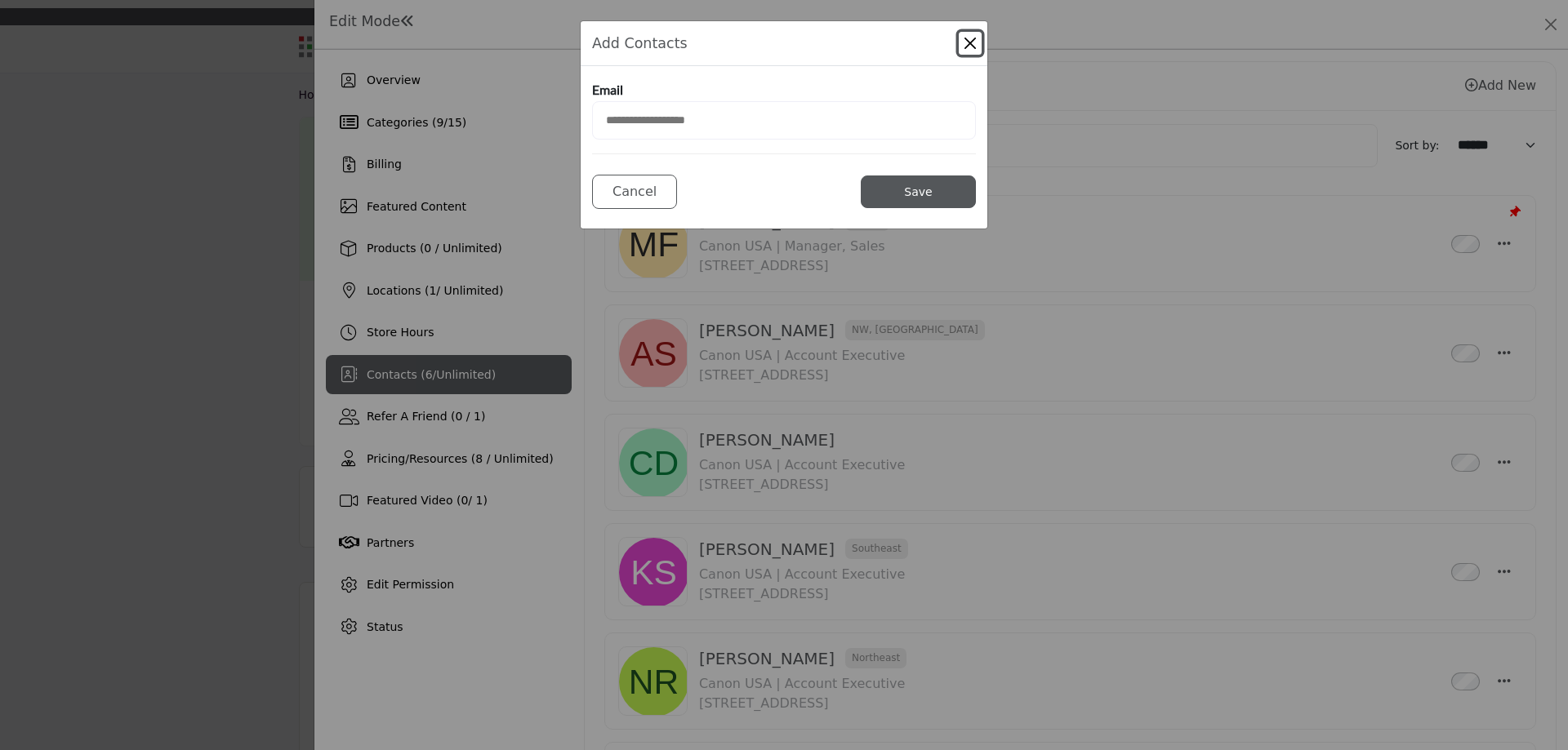
click at [970, 41] on button "Close Modal" at bounding box center [970, 43] width 23 height 23
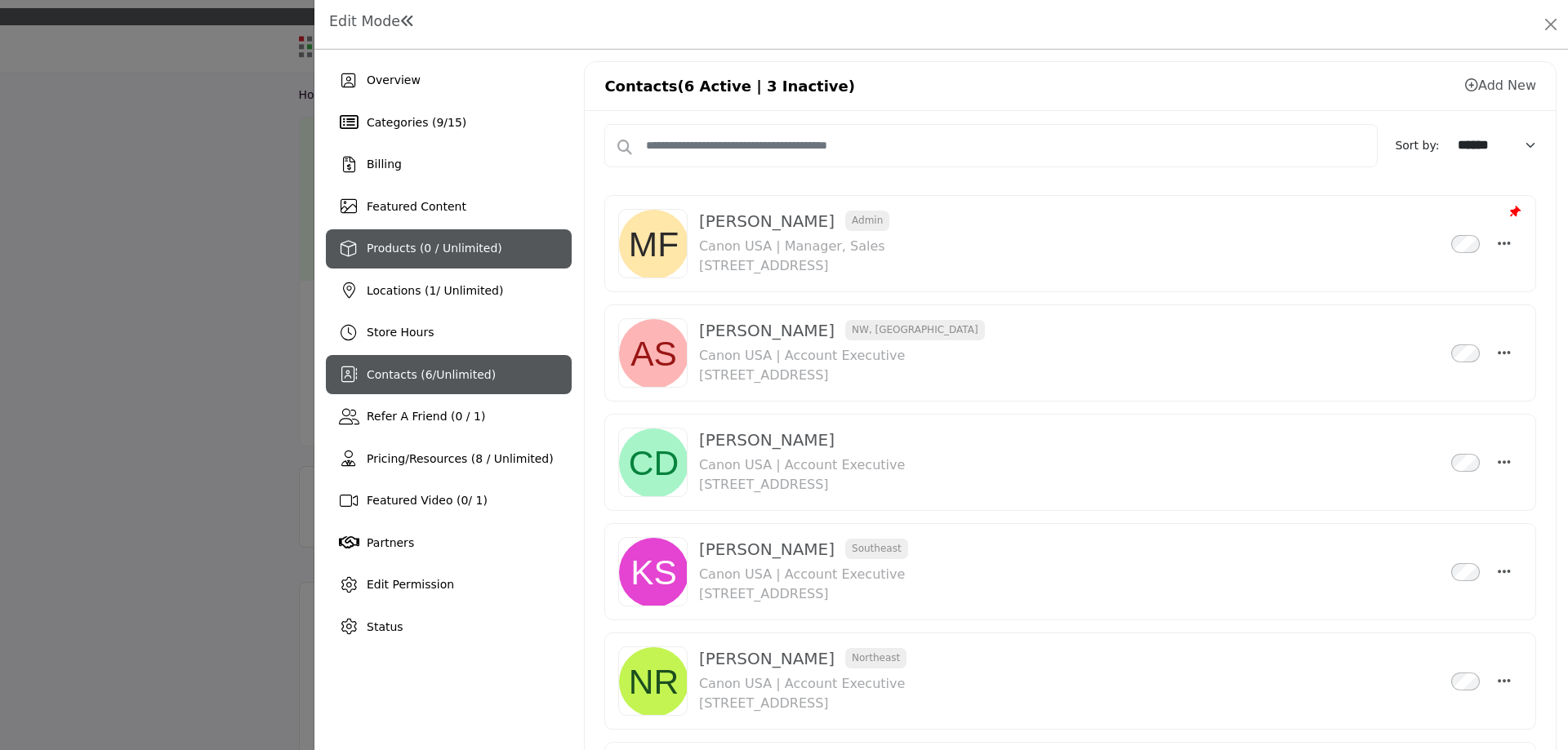
click at [424, 244] on span "Products (0 / Unlimited)" at bounding box center [434, 248] width 135 height 13
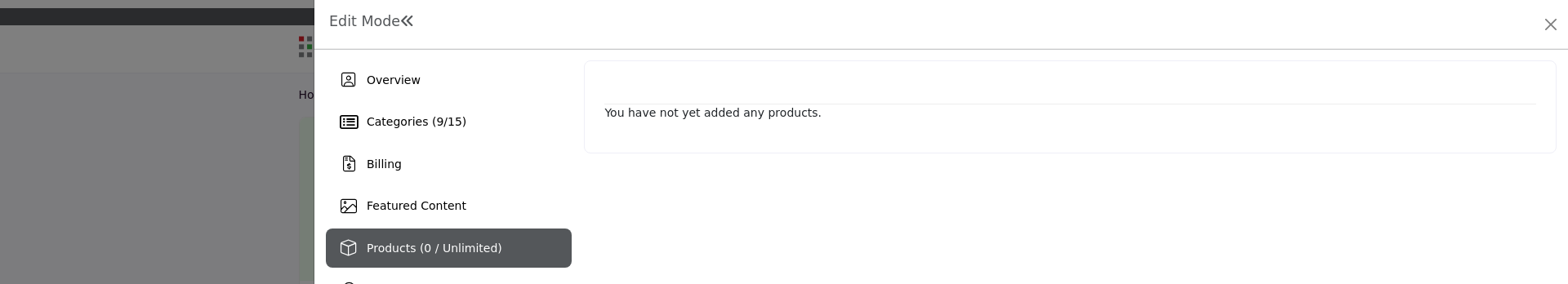
click at [432, 248] on span "Products (0 / Unlimited)" at bounding box center [434, 248] width 135 height 13
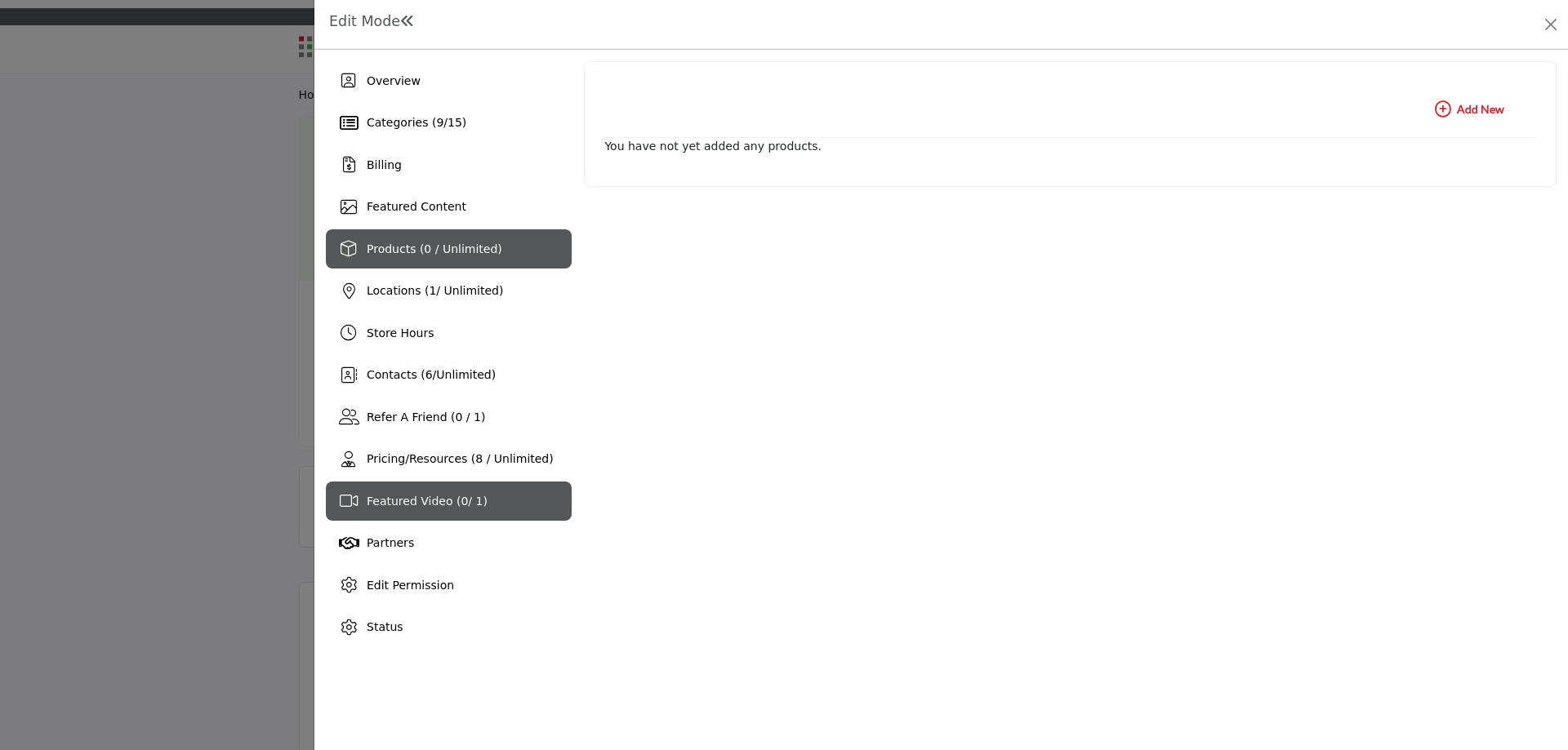
click at [409, 500] on span "Featured Video ( 0 / 1)" at bounding box center [427, 500] width 121 height 13
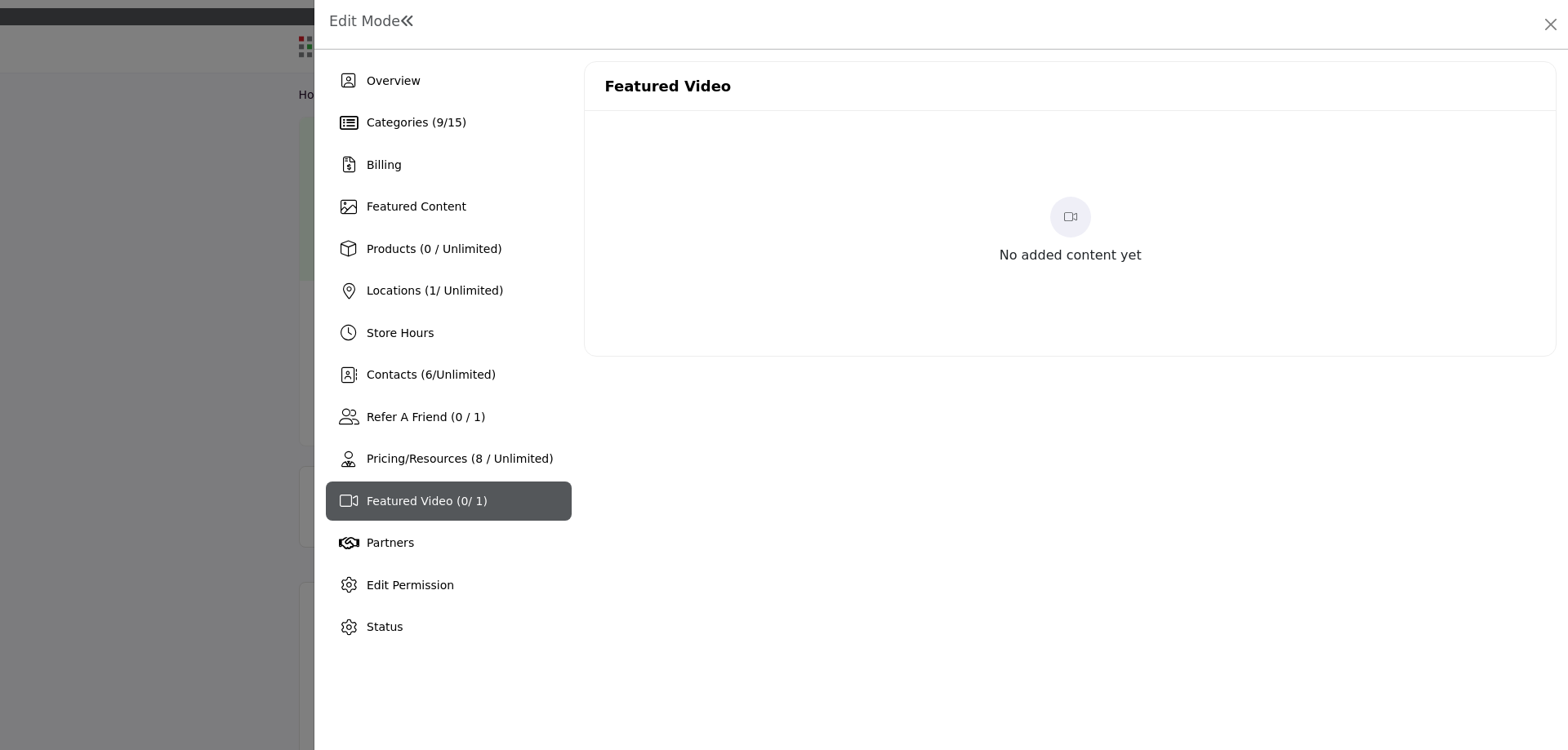
drag, startPoint x: 1065, startPoint y: 222, endPoint x: 1019, endPoint y: 253, distance: 55.5
click at [1019, 253] on p "No added content yet" at bounding box center [1070, 255] width 142 height 19
drag, startPoint x: 1005, startPoint y: 252, endPoint x: 1157, endPoint y: 251, distance: 152.0
click at [1157, 251] on div "No added content yet" at bounding box center [1069, 233] width 971 height 244
copy p "No added content yet"
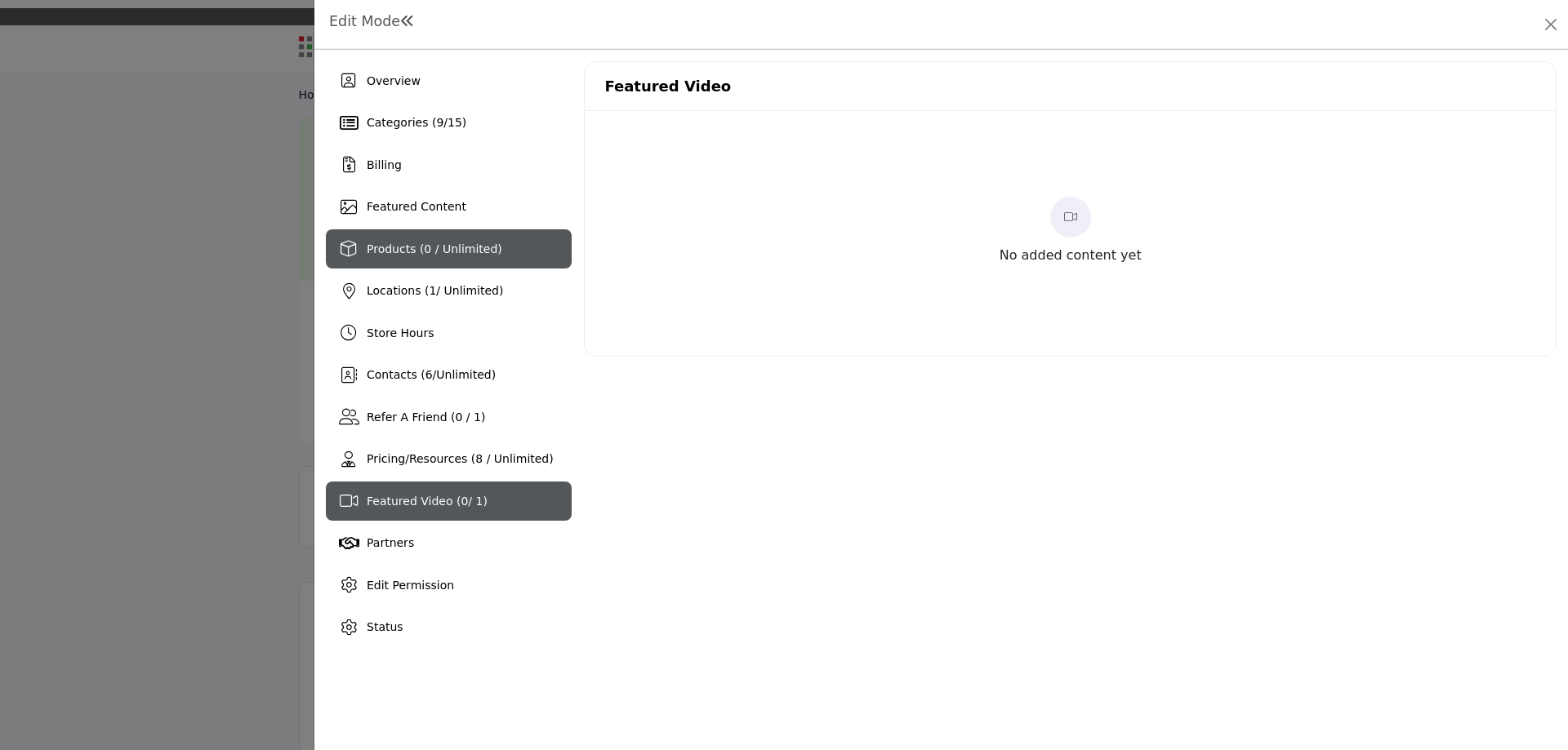
drag, startPoint x: 423, startPoint y: 294, endPoint x: 406, endPoint y: 246, distance: 50.9
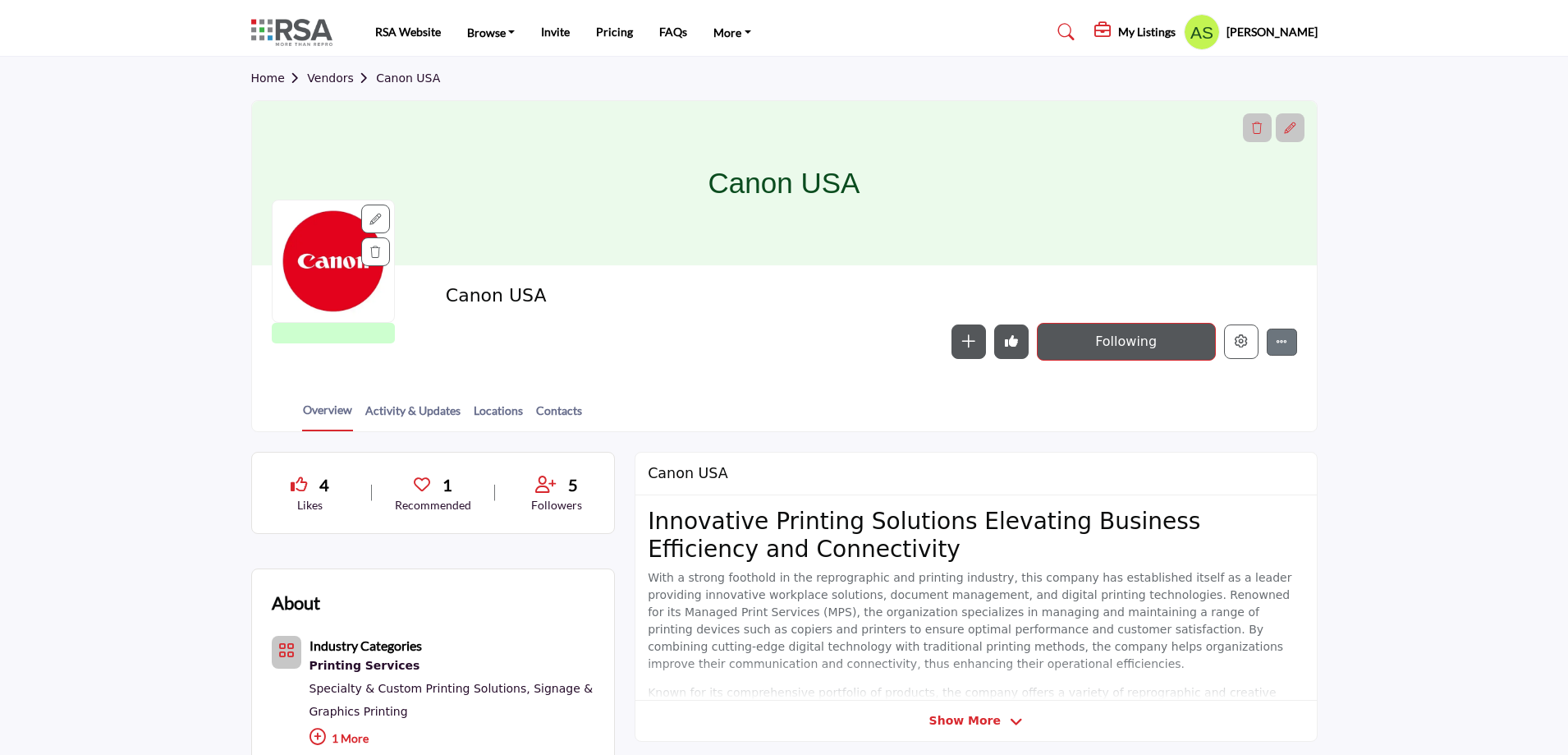
click at [1147, 30] on h5 "My Listings" at bounding box center [1146, 32] width 57 height 15
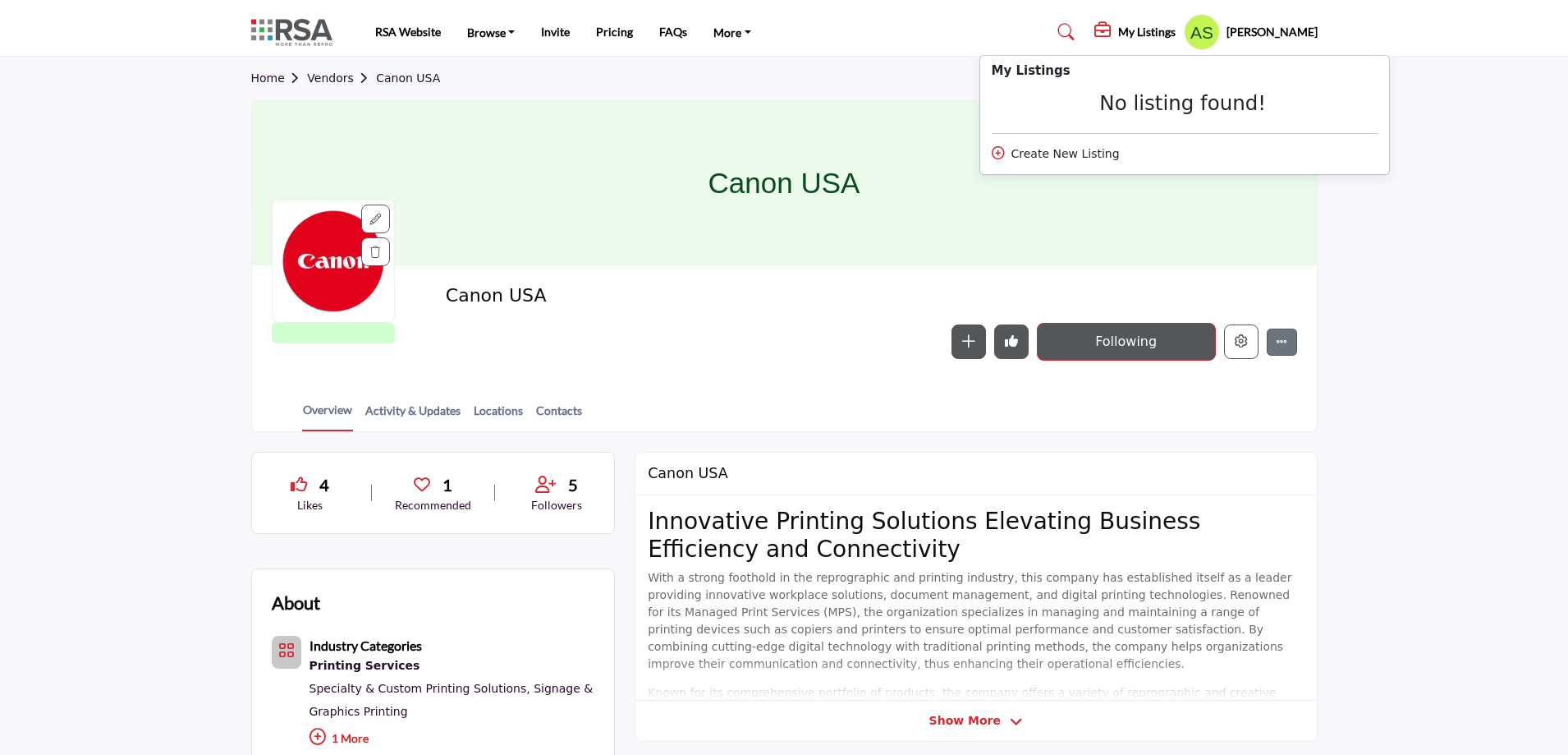
click at [1434, 424] on section "Home Vendors Canon USA Canon USA RSA Vendor RSA Vendors are businesses that hav…" at bounding box center [784, 243] width 1568 height 375
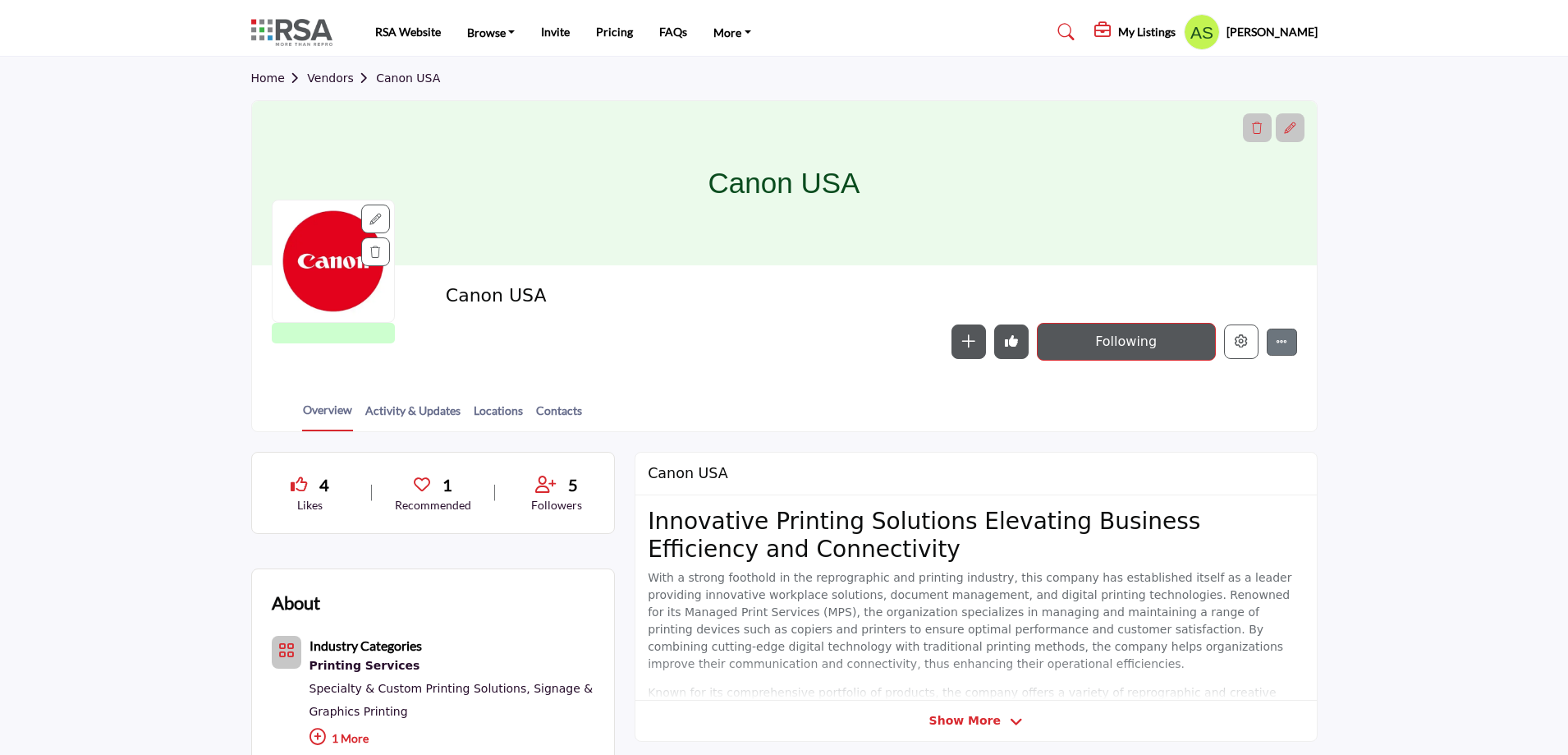
click at [1214, 33] on profile-featured-9d57d186-dcdc-4fd1-8698-ebbedcf867ac "Show hide supplier dropdown" at bounding box center [1202, 32] width 36 height 36
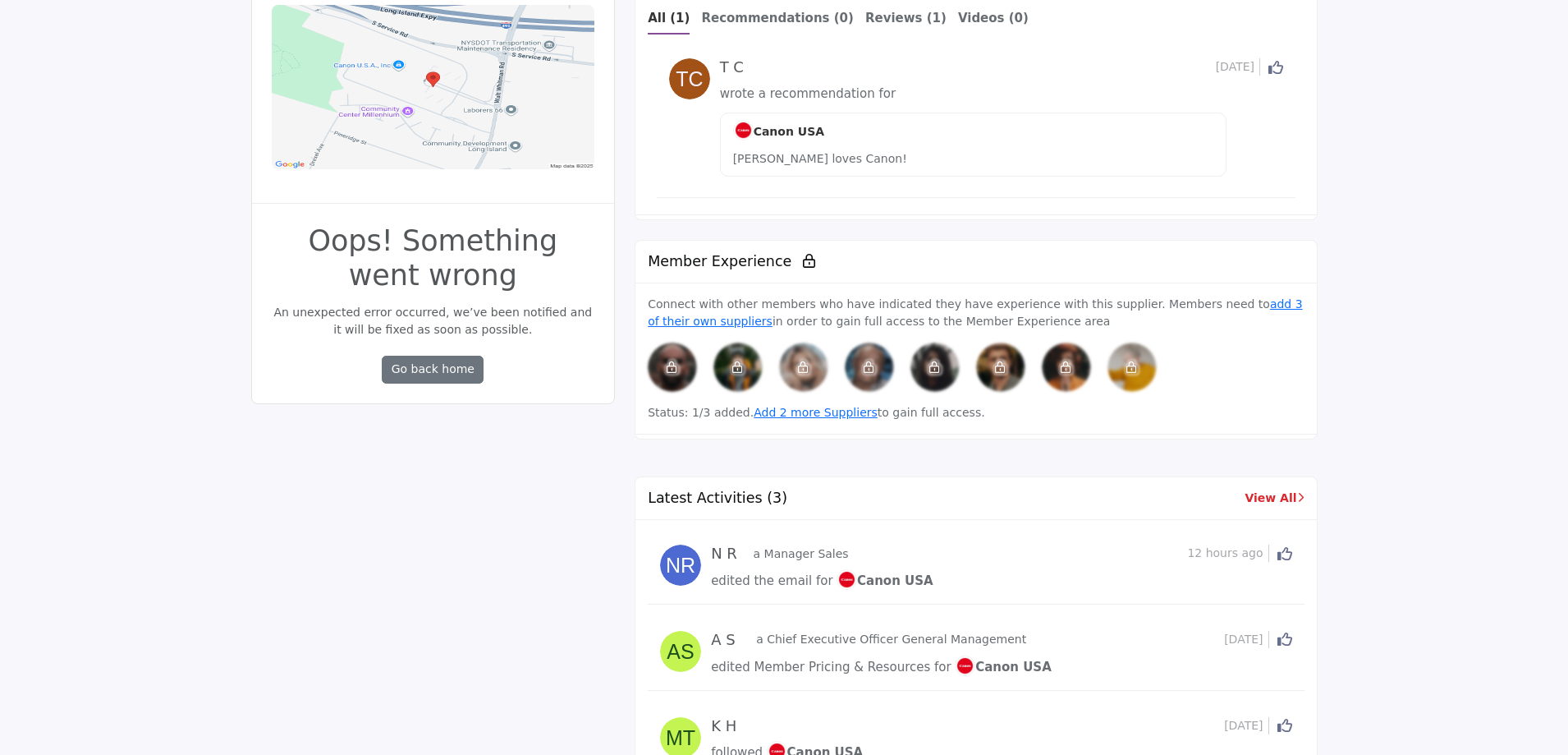
scroll to position [657, 0]
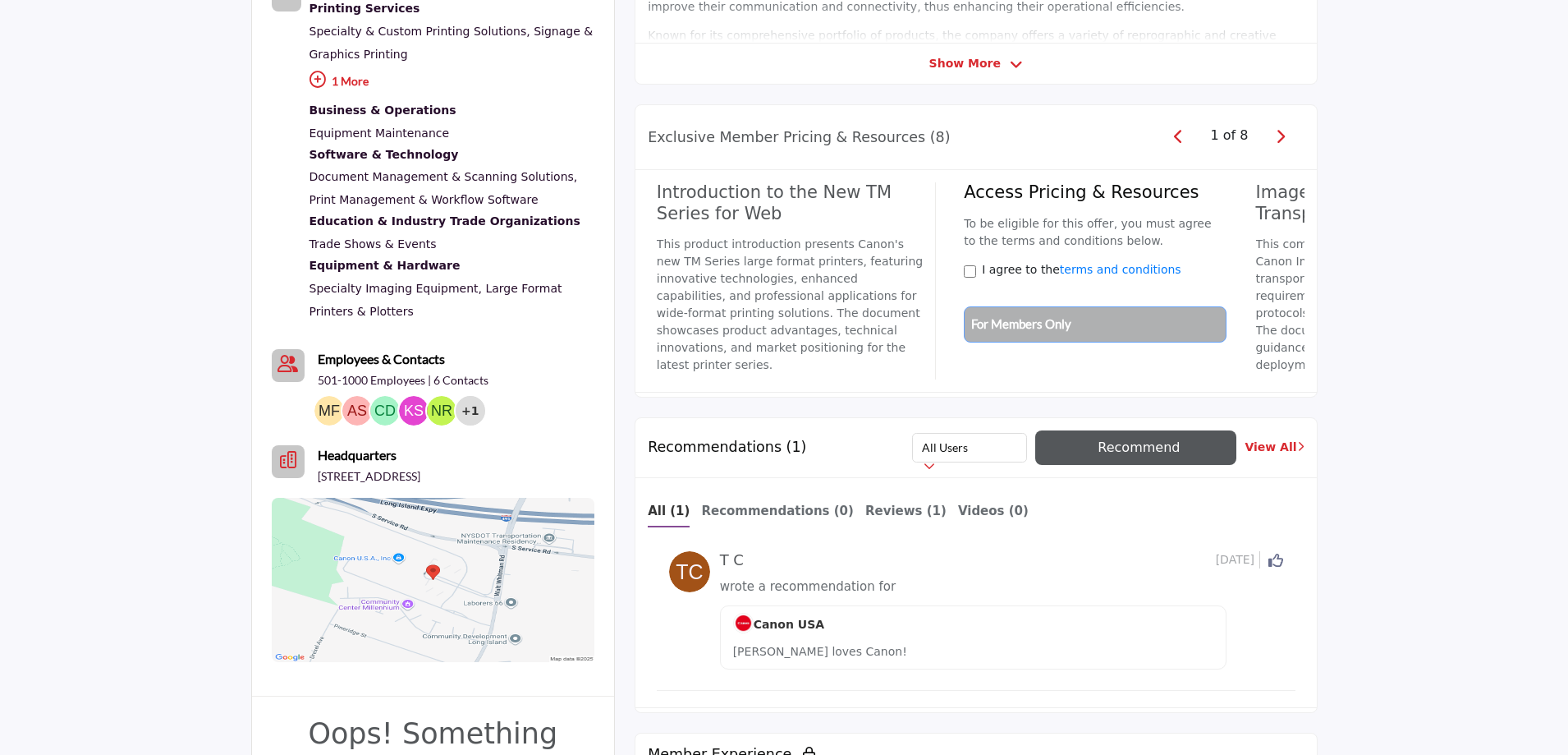
click at [1276, 139] on icon "button" at bounding box center [1281, 136] width 9 height 15
click at [1183, 135] on icon "button" at bounding box center [1179, 136] width 9 height 15
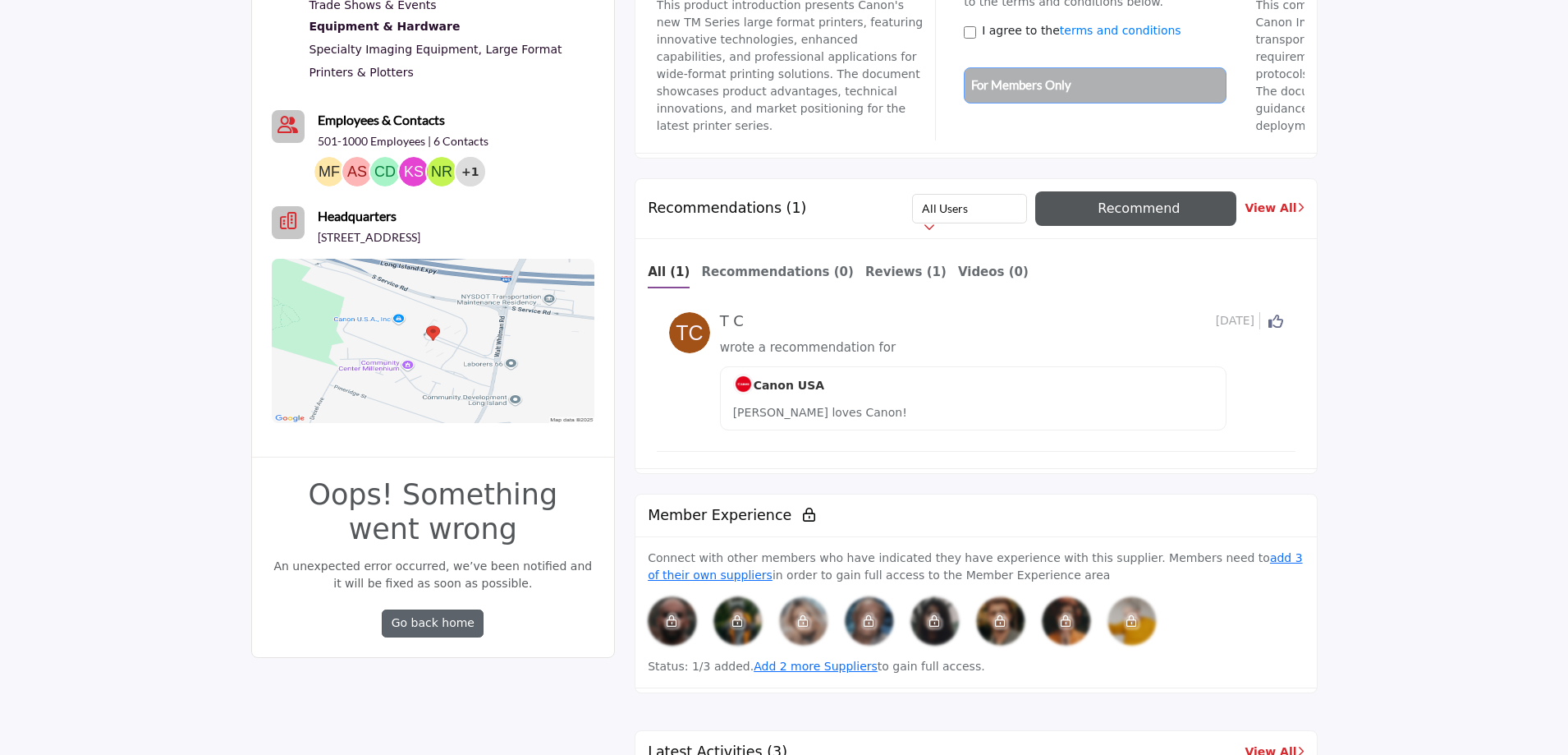
scroll to position [739, 0]
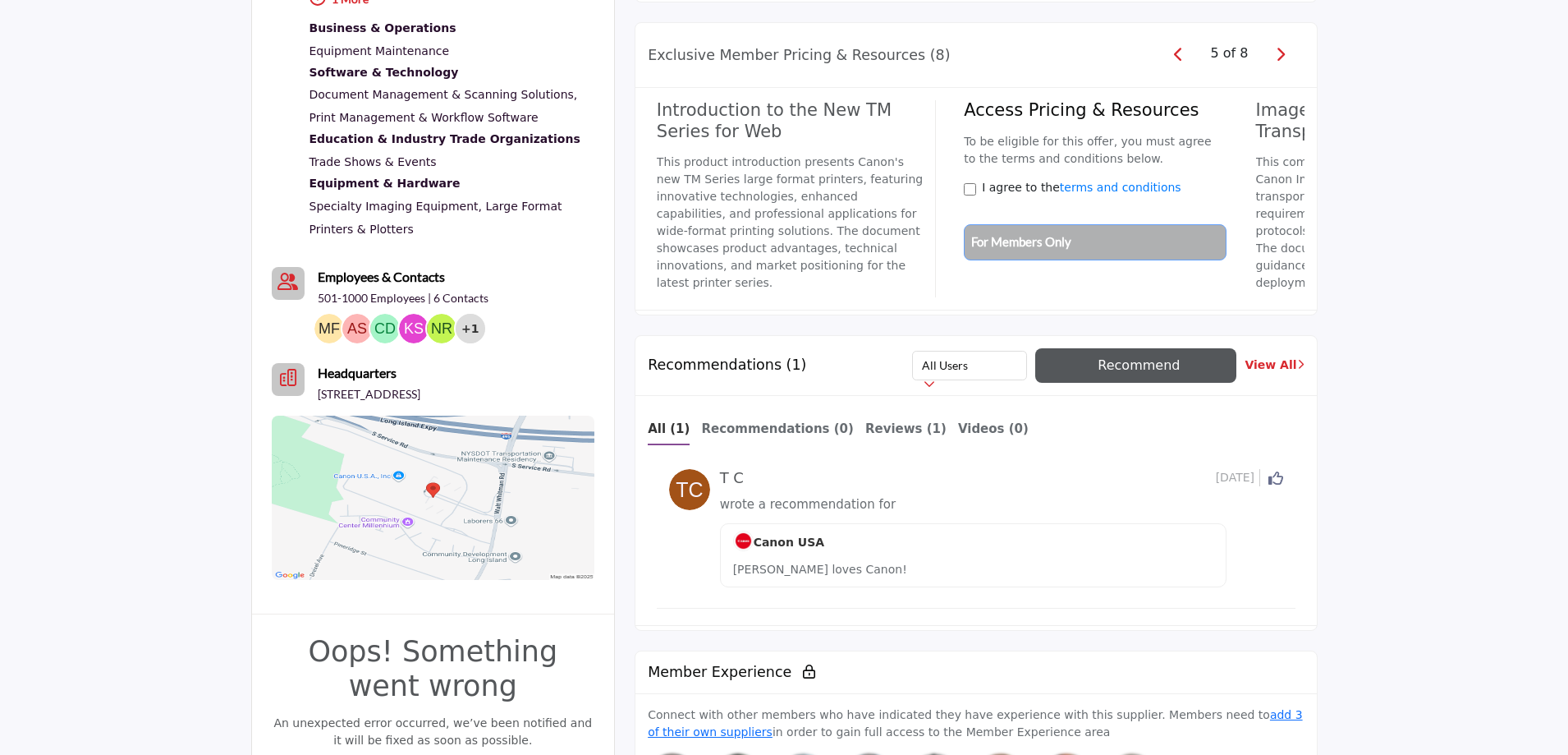
click at [1444, 388] on section "4 Likes 1 Recommended 5 Followers +1" at bounding box center [784, 743] width 1568 height 2102
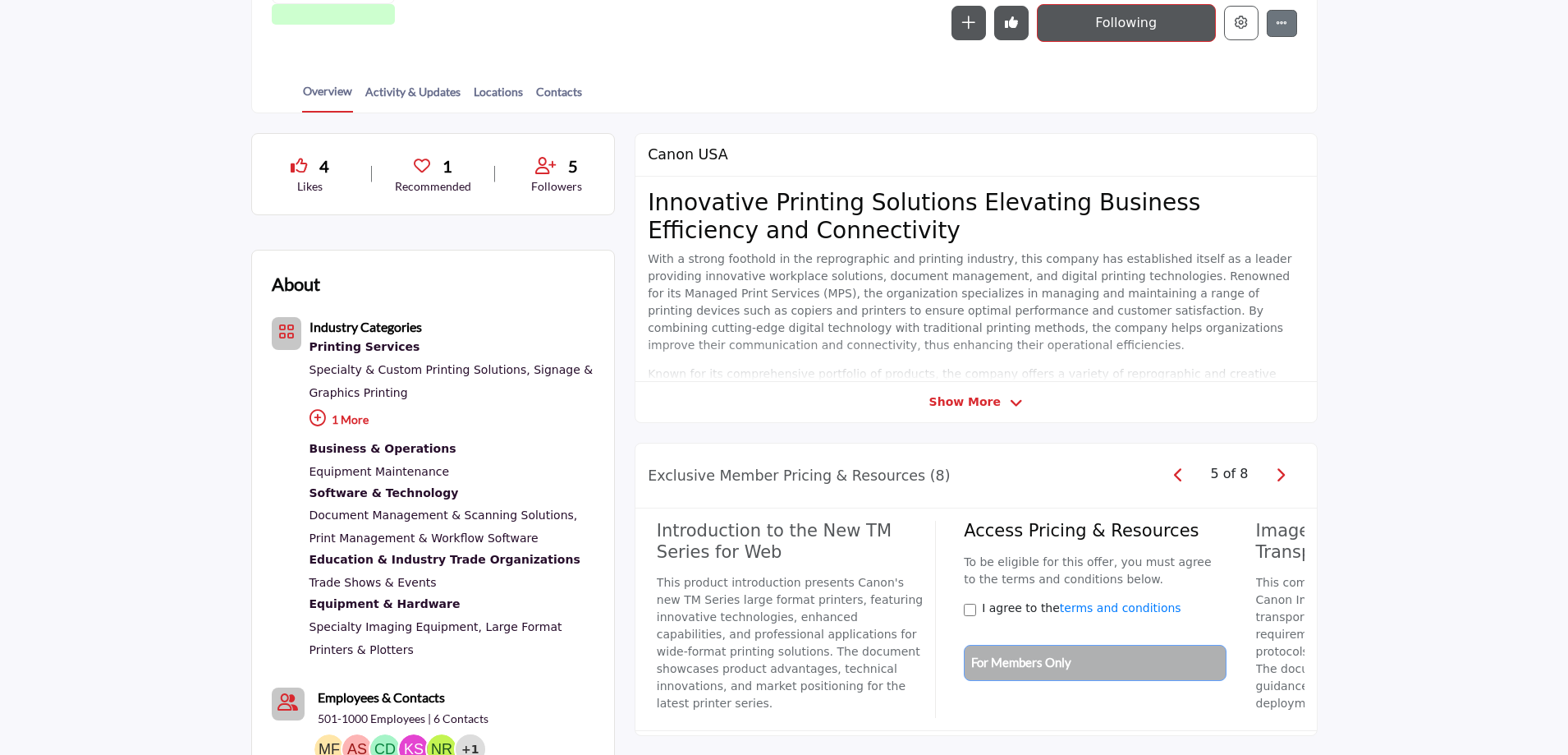
scroll to position [246, 0]
